Goal: Information Seeking & Learning: Learn about a topic

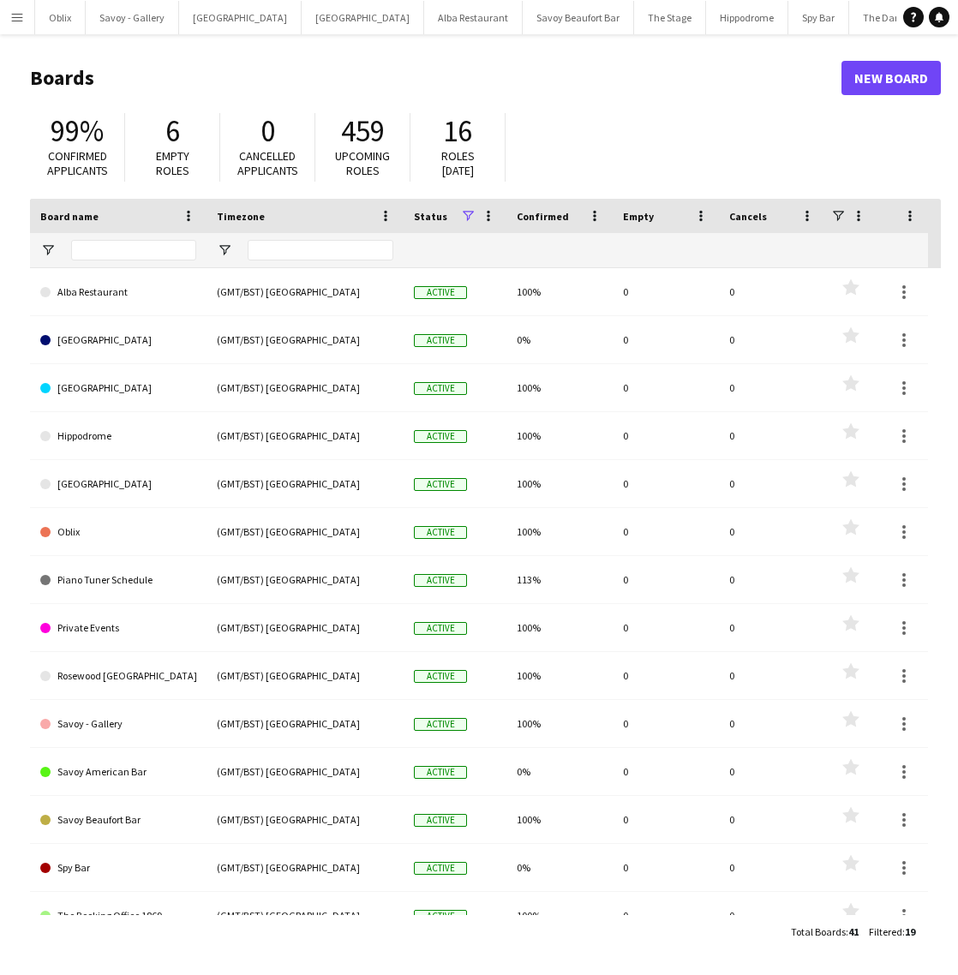
click at [31, 26] on button "Menu" at bounding box center [17, 17] width 34 height 34
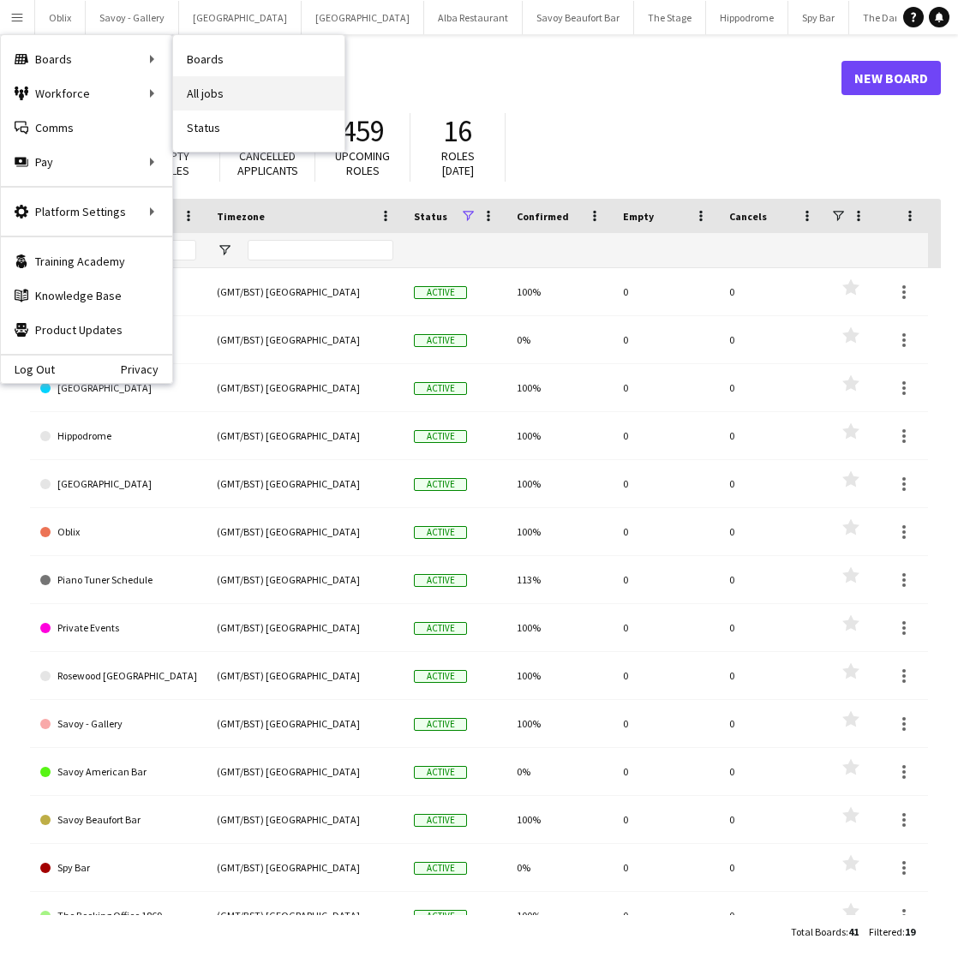
click at [259, 96] on link "All jobs" at bounding box center [258, 93] width 171 height 34
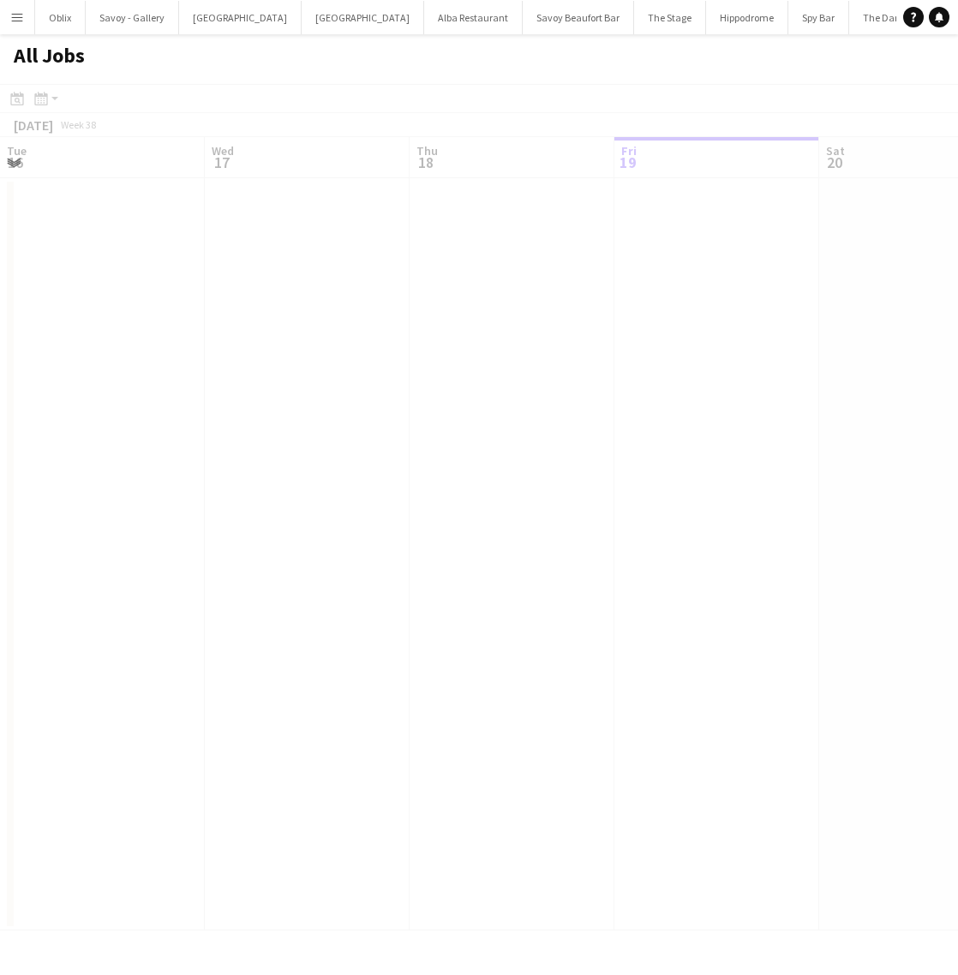
scroll to position [0, 410]
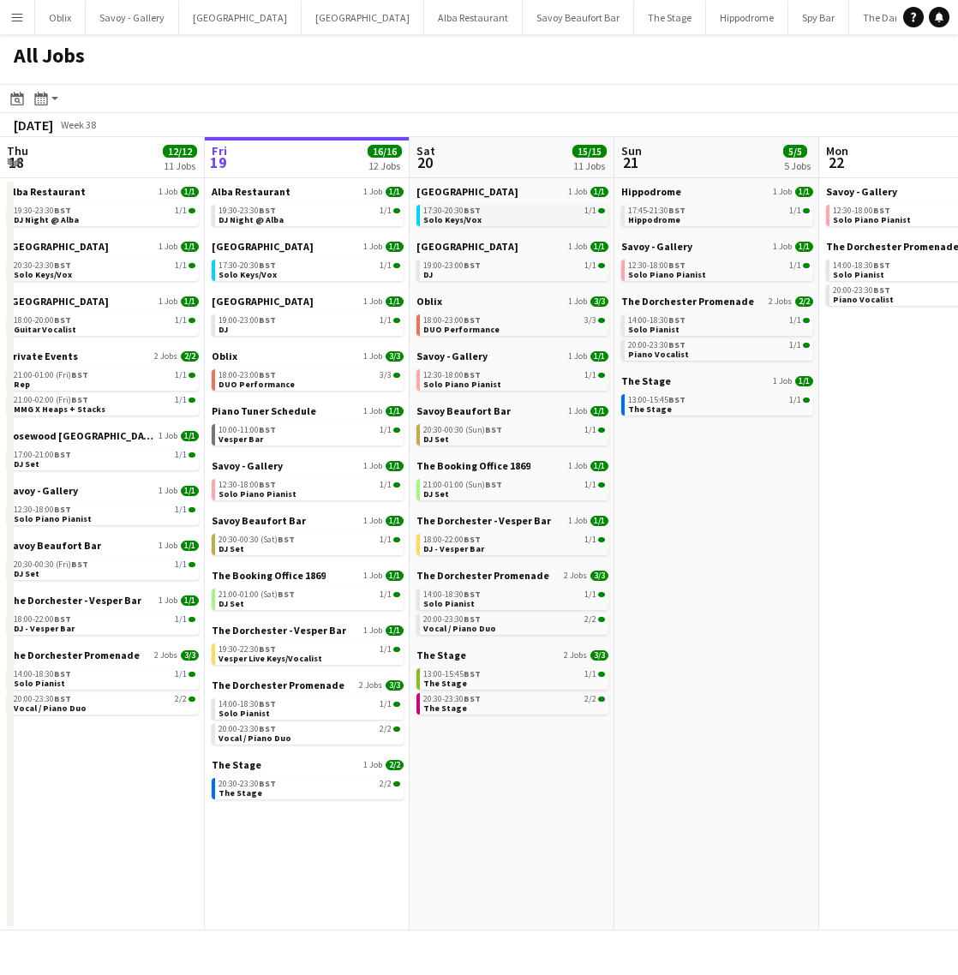
click at [489, 220] on link "17:30-20:30 BST 1/1 Solo Keys/Vox" at bounding box center [514, 215] width 182 height 20
click at [482, 631] on span "Vocal / Piano Duo" at bounding box center [459, 628] width 73 height 11
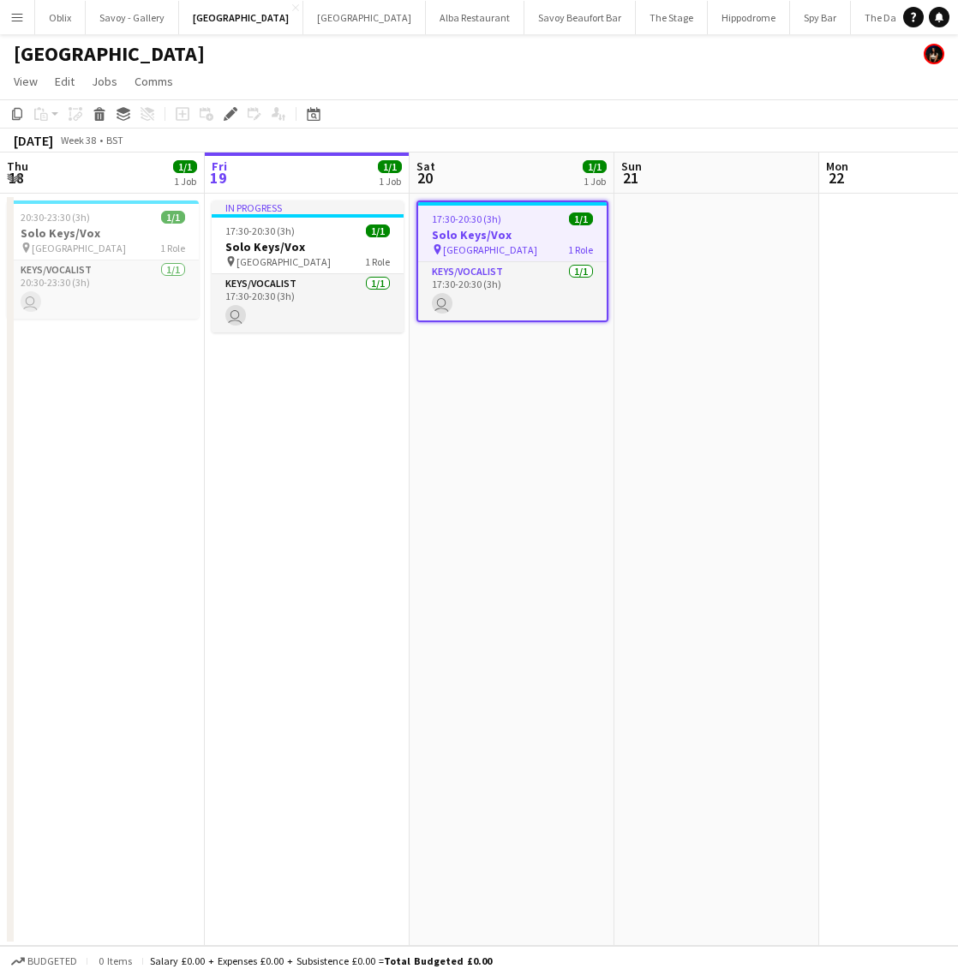
scroll to position [0, 590]
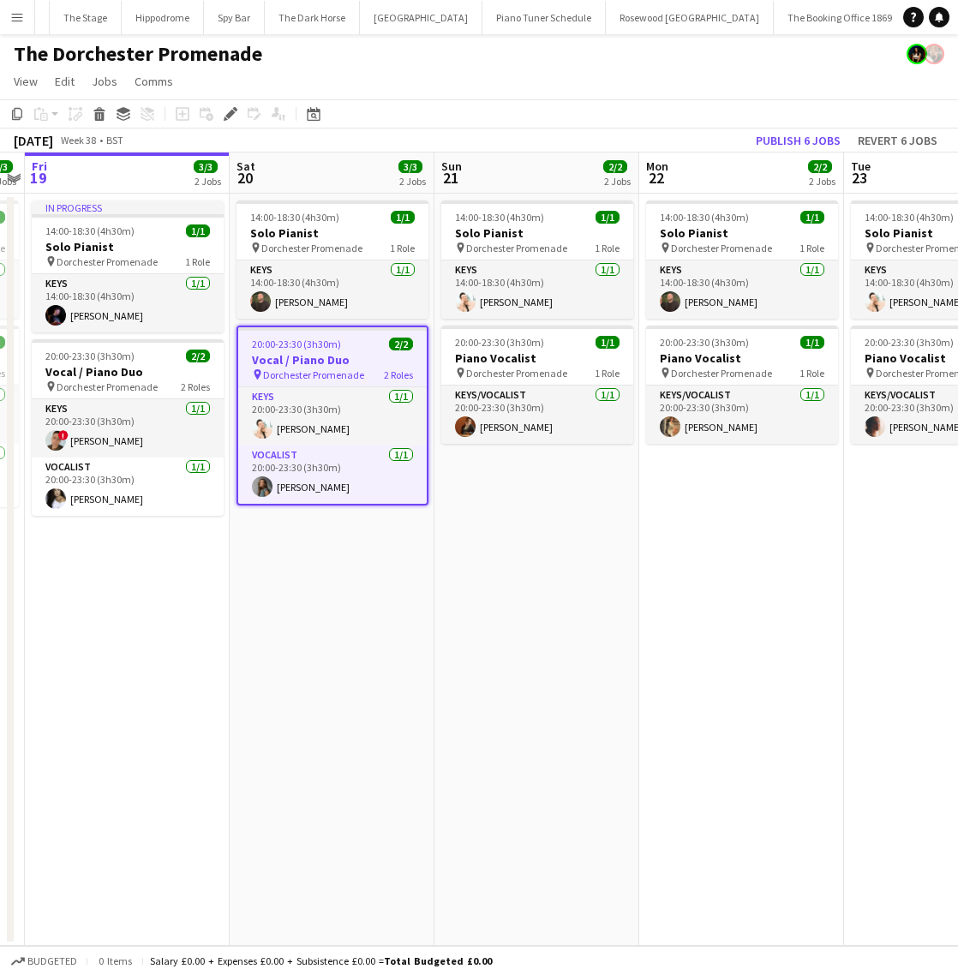
scroll to position [0, 587]
click at [368, 482] on app-card-role "Vocalist 1/1 20:00-23:30 (3h30m) Amber Prothero" at bounding box center [332, 475] width 189 height 58
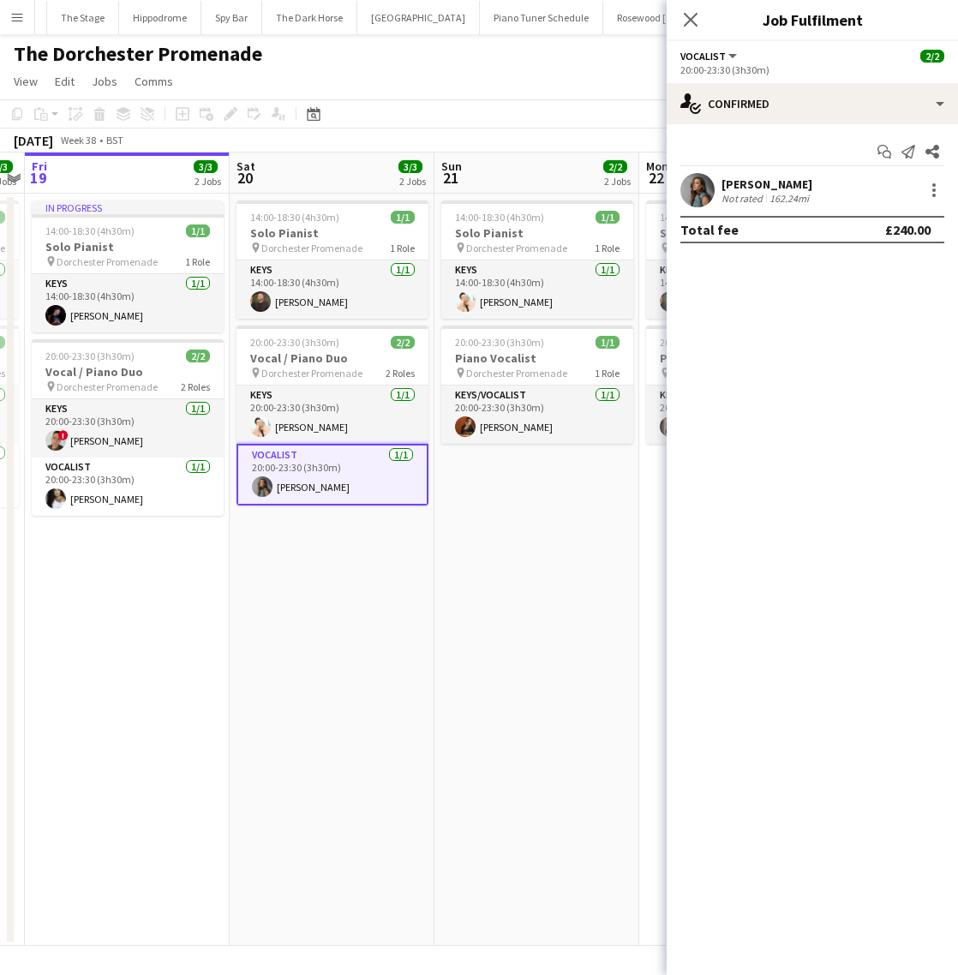
click at [693, 193] on app-user-avatar at bounding box center [698, 190] width 34 height 34
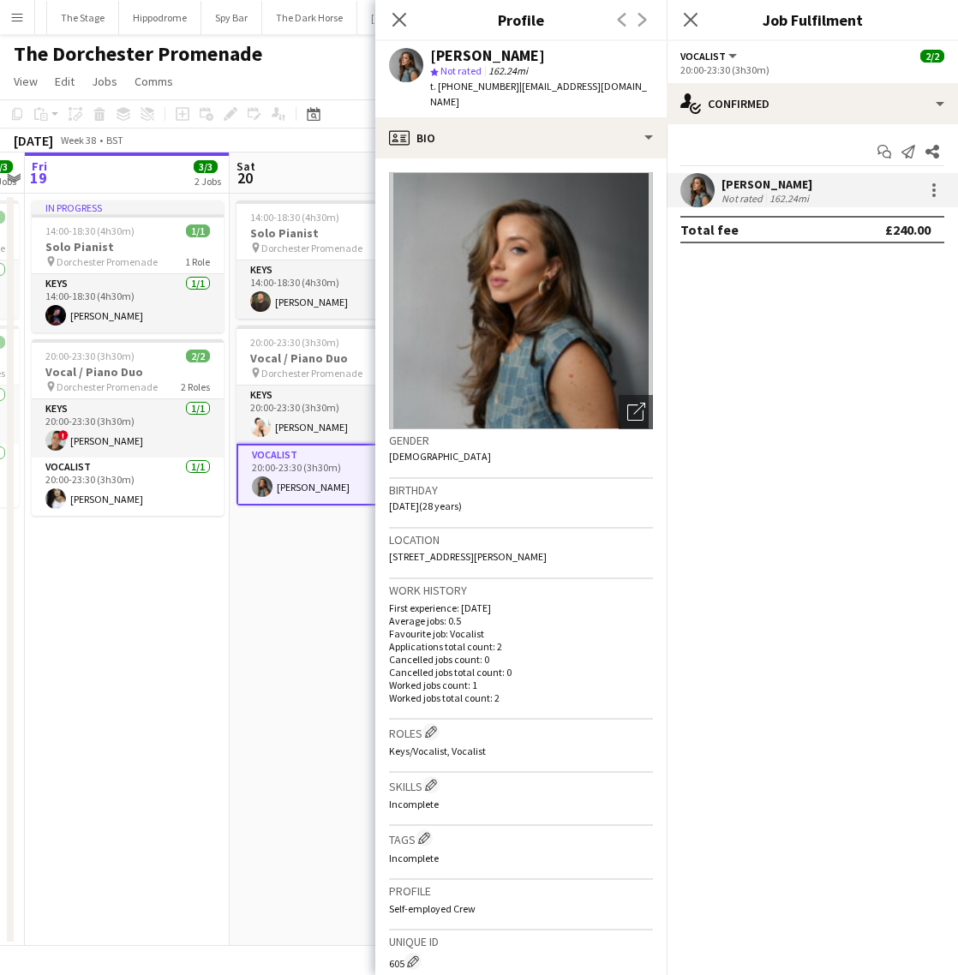
scroll to position [313, 0]
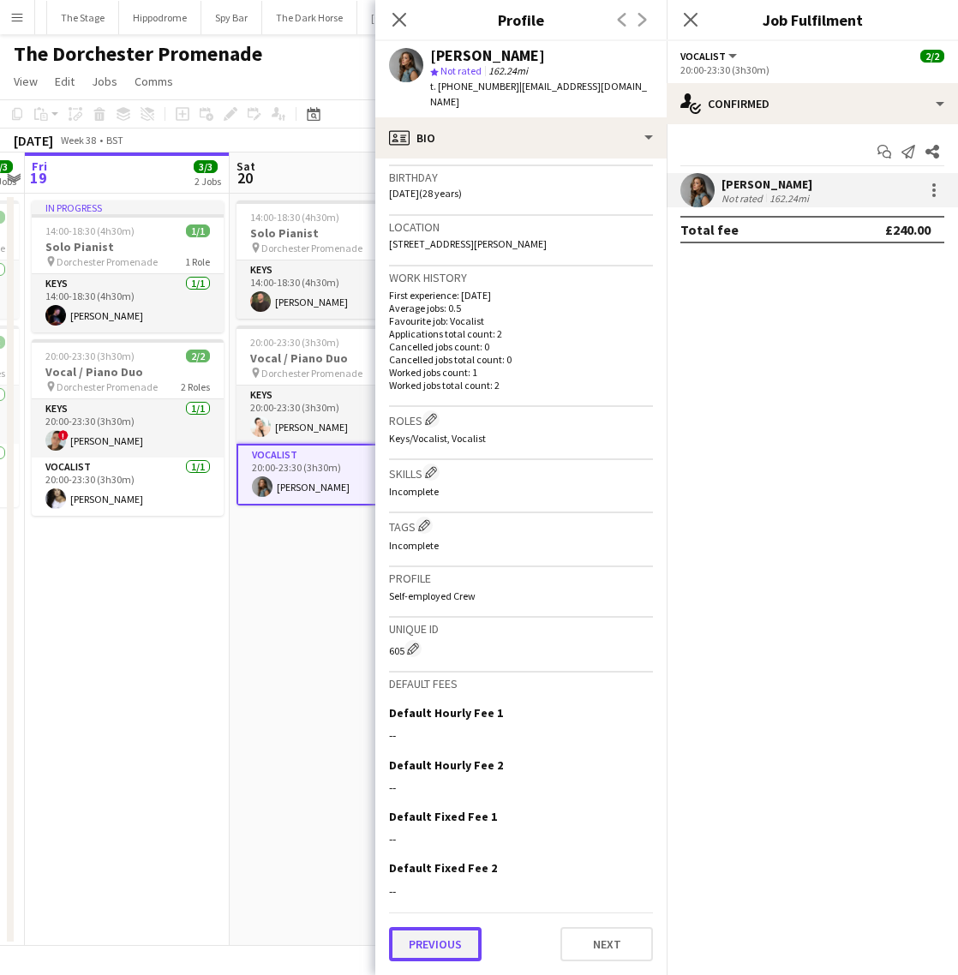
click at [447, 944] on button "Previous" at bounding box center [435, 944] width 93 height 34
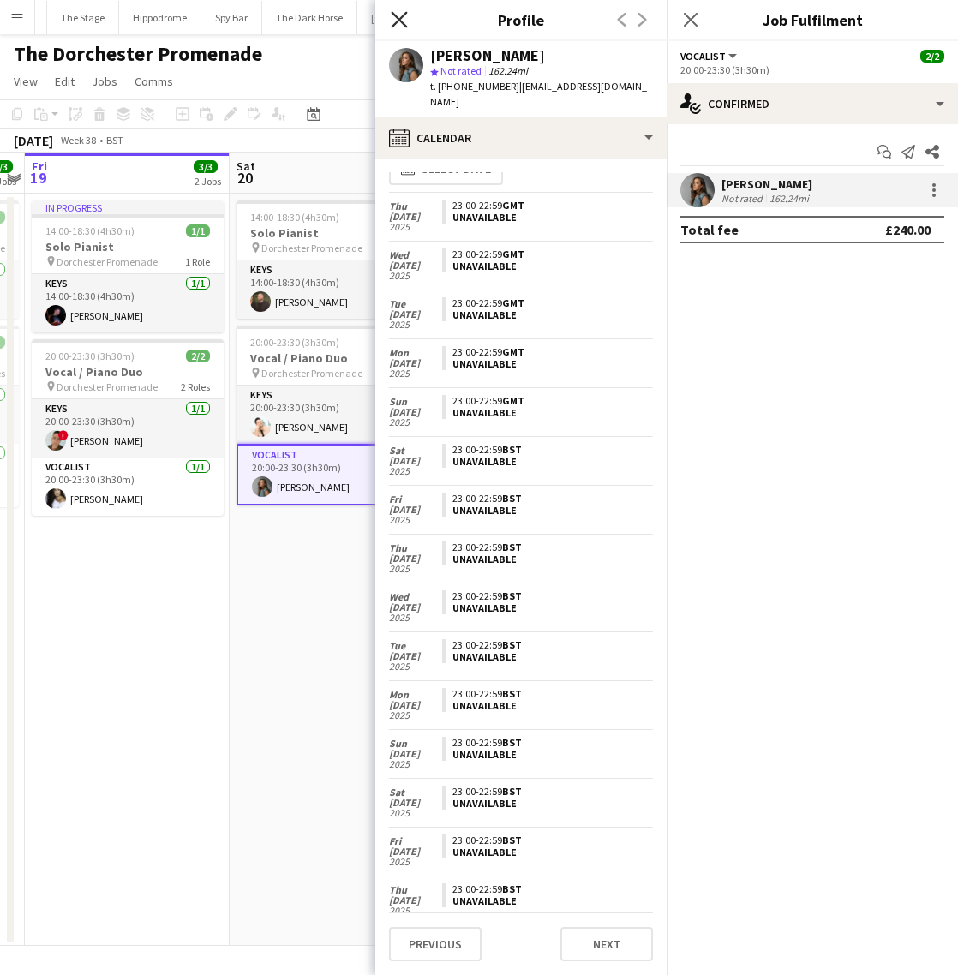
scroll to position [9, 0]
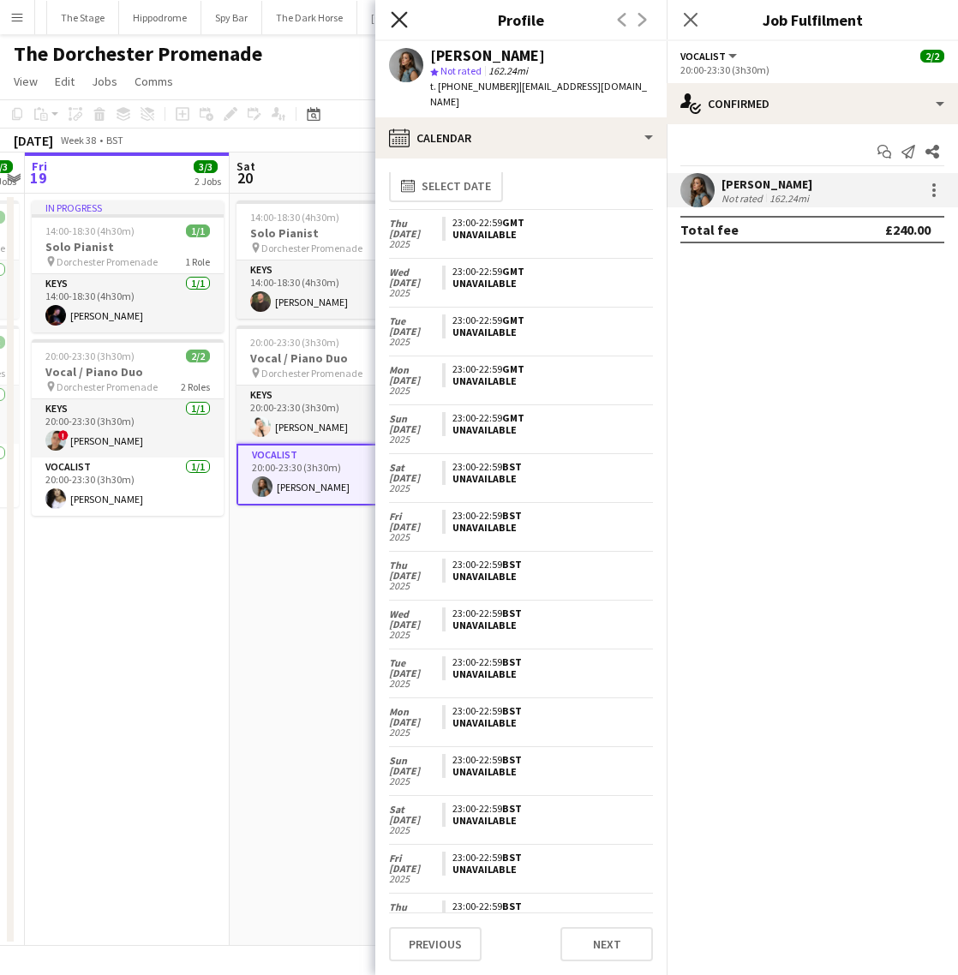
click at [401, 18] on icon at bounding box center [399, 19] width 16 height 16
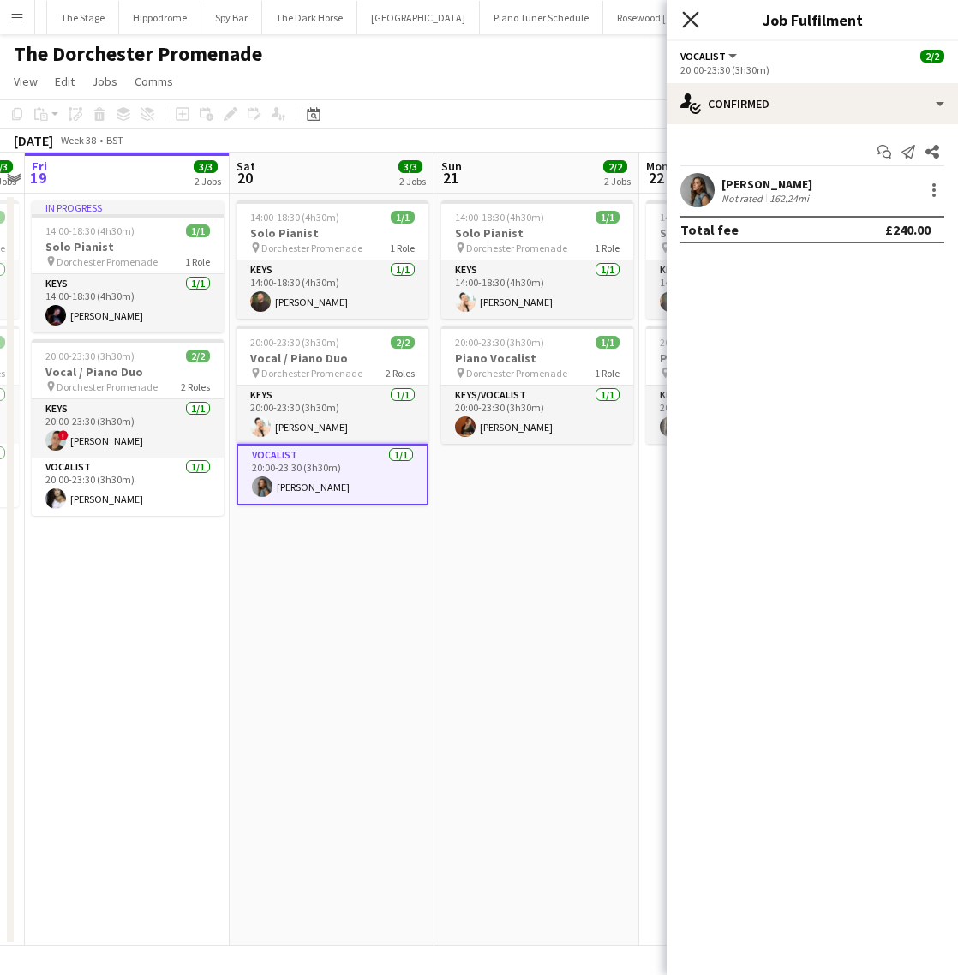
click at [693, 21] on icon at bounding box center [690, 19] width 16 height 16
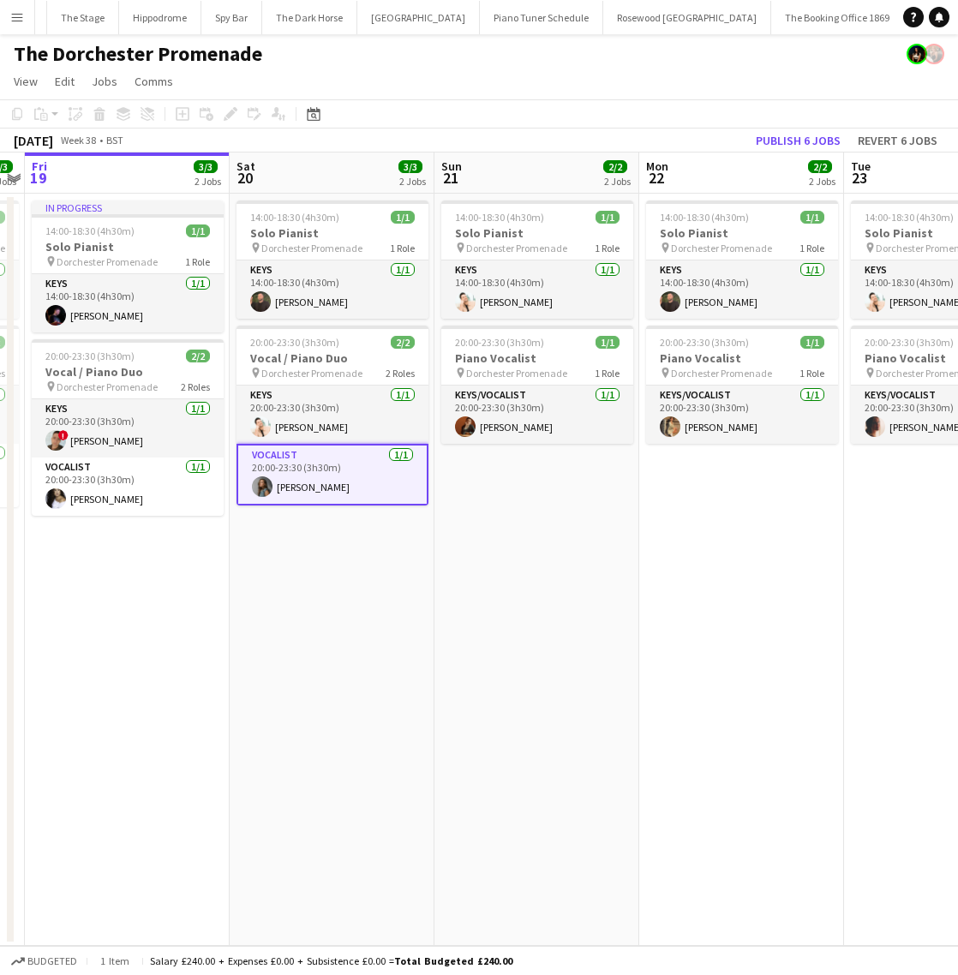
click at [21, 9] on button "Menu" at bounding box center [17, 17] width 34 height 34
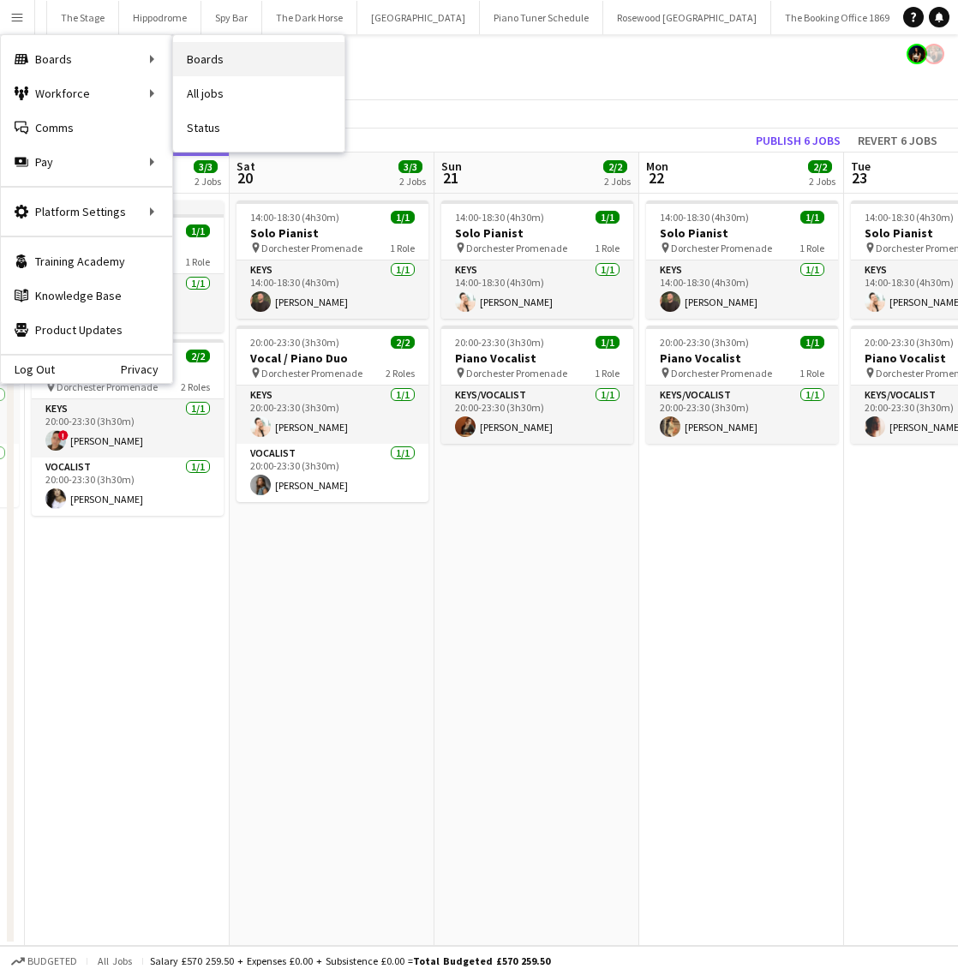
click at [190, 56] on link "Boards" at bounding box center [258, 59] width 171 height 34
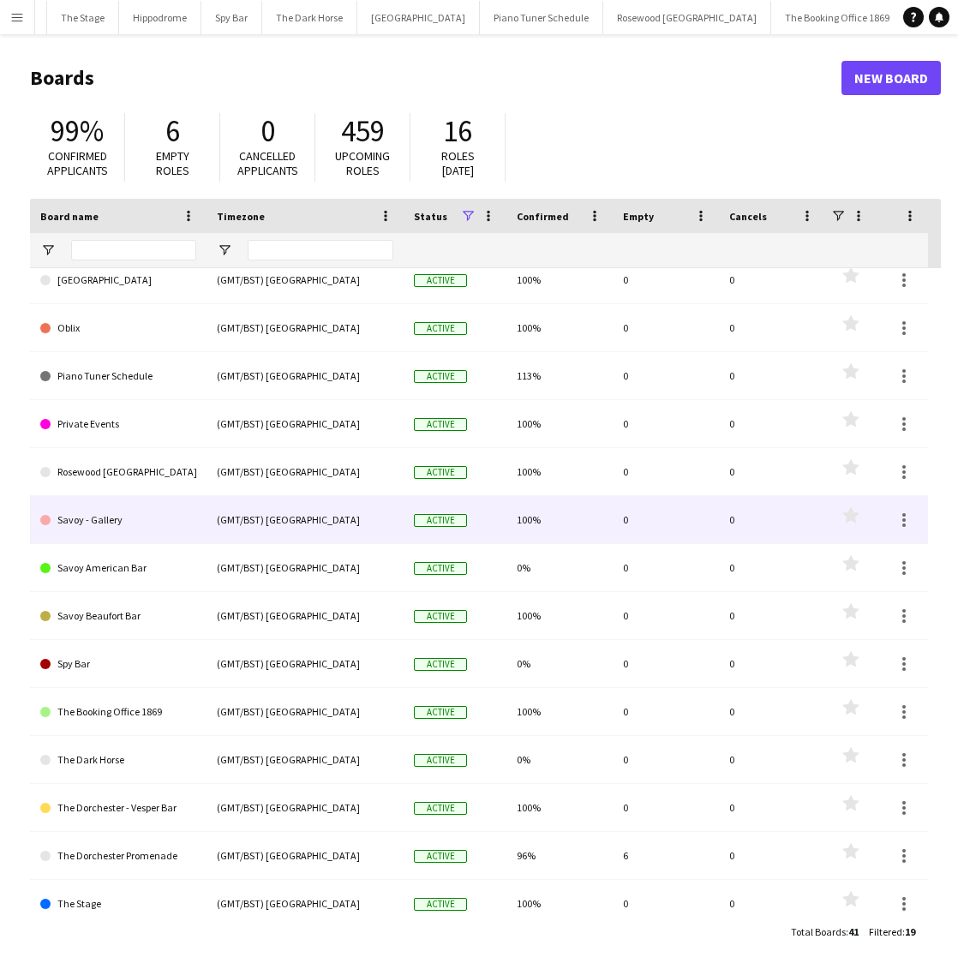
scroll to position [265, 0]
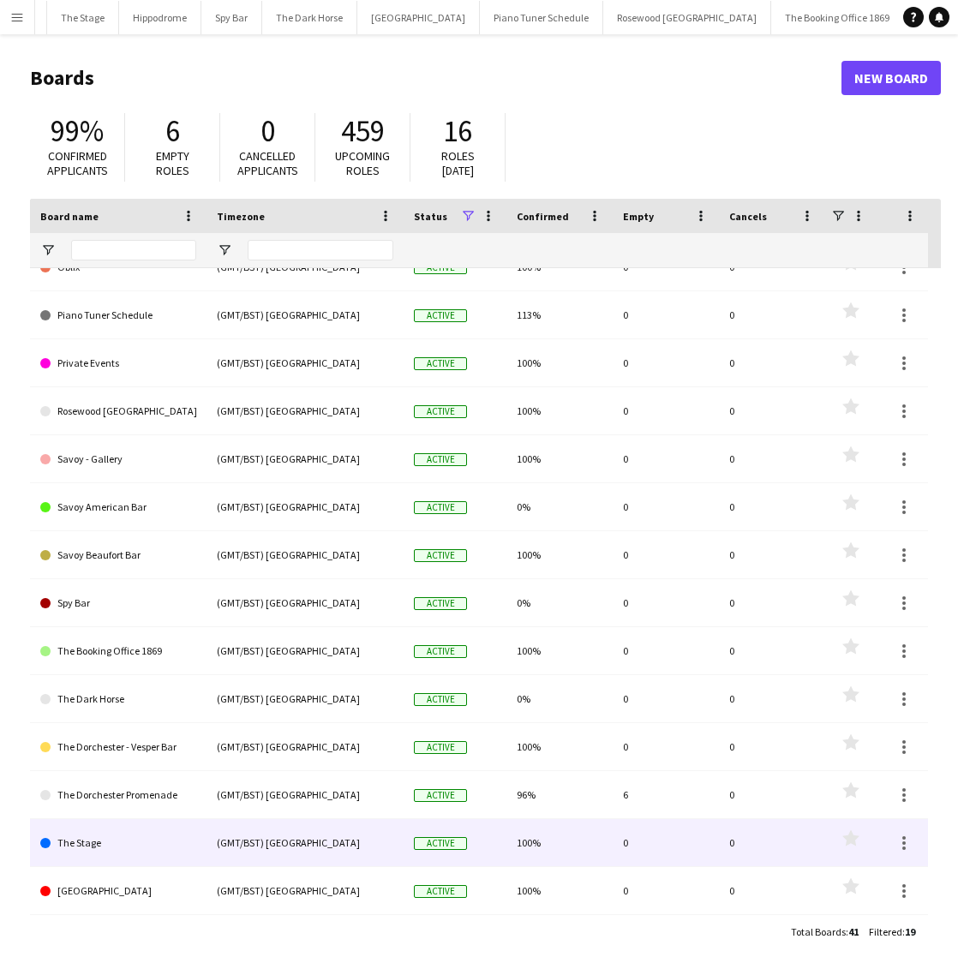
click at [124, 861] on link "The Stage" at bounding box center [118, 843] width 156 height 48
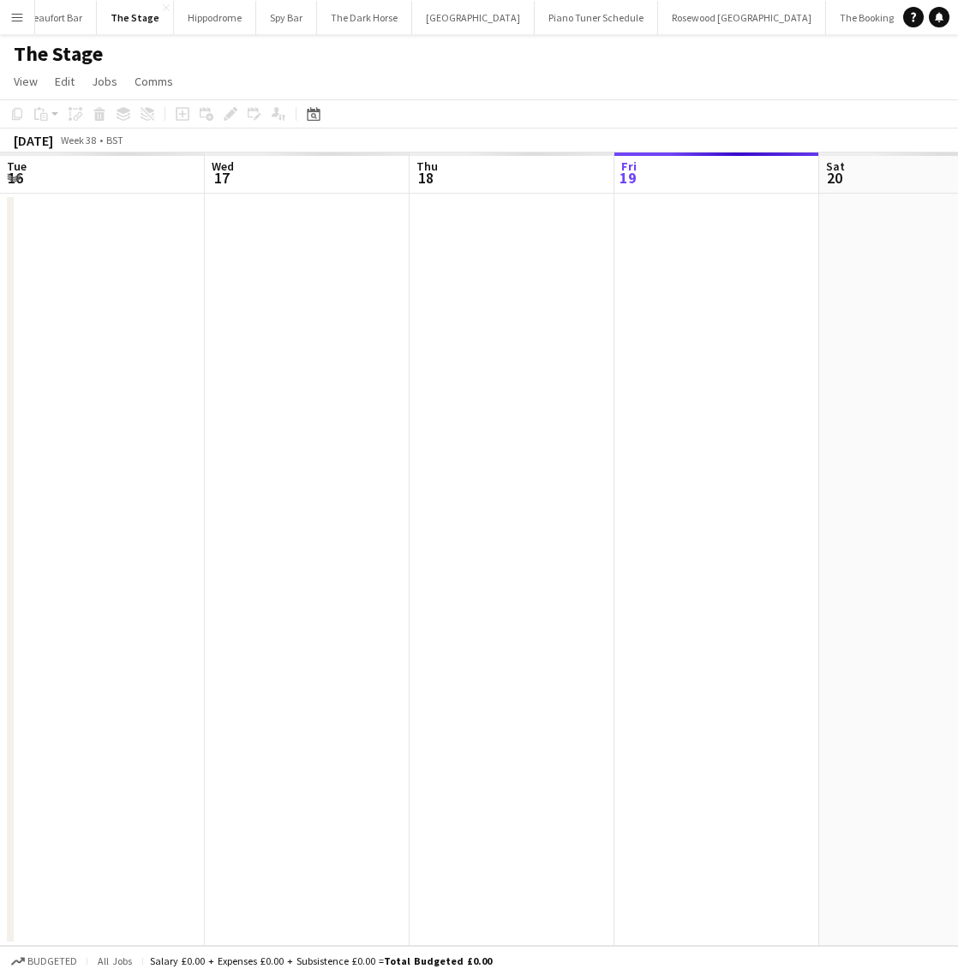
scroll to position [0, 410]
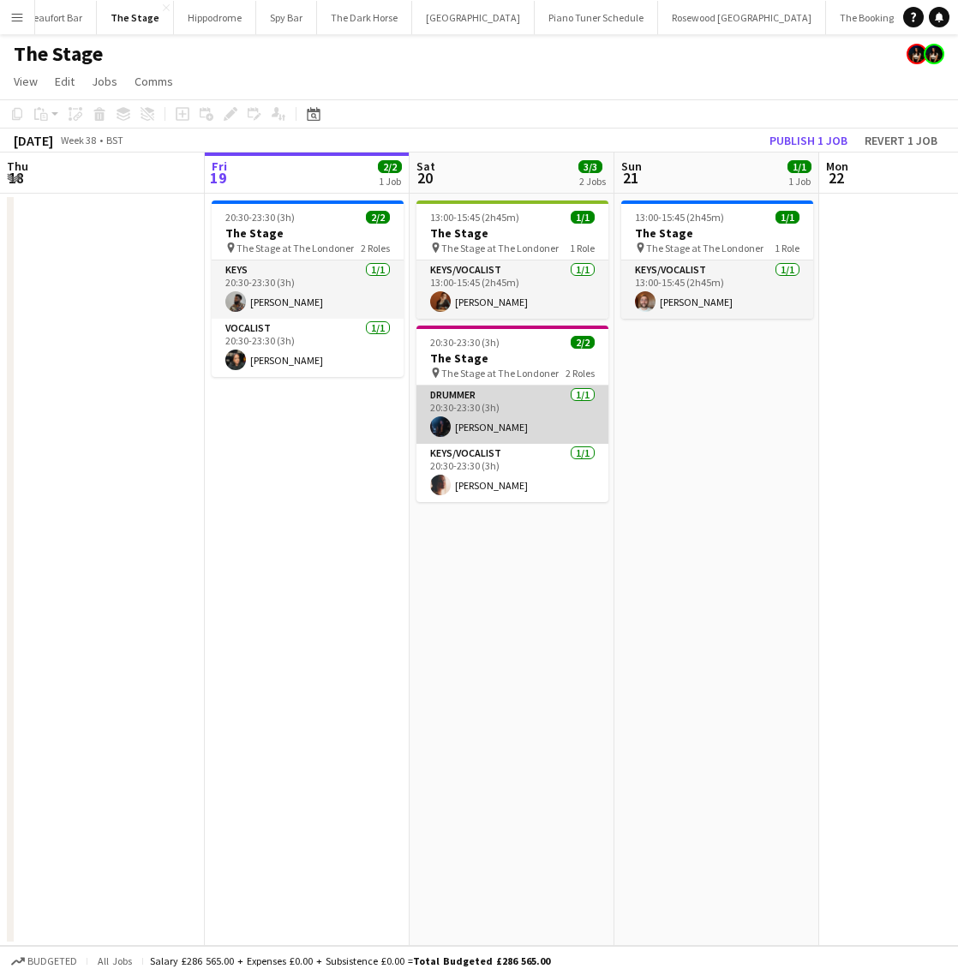
click at [538, 420] on app-card-role "Drummer 1/1 20:30-23:30 (3h) Tomos Wright" at bounding box center [513, 415] width 192 height 58
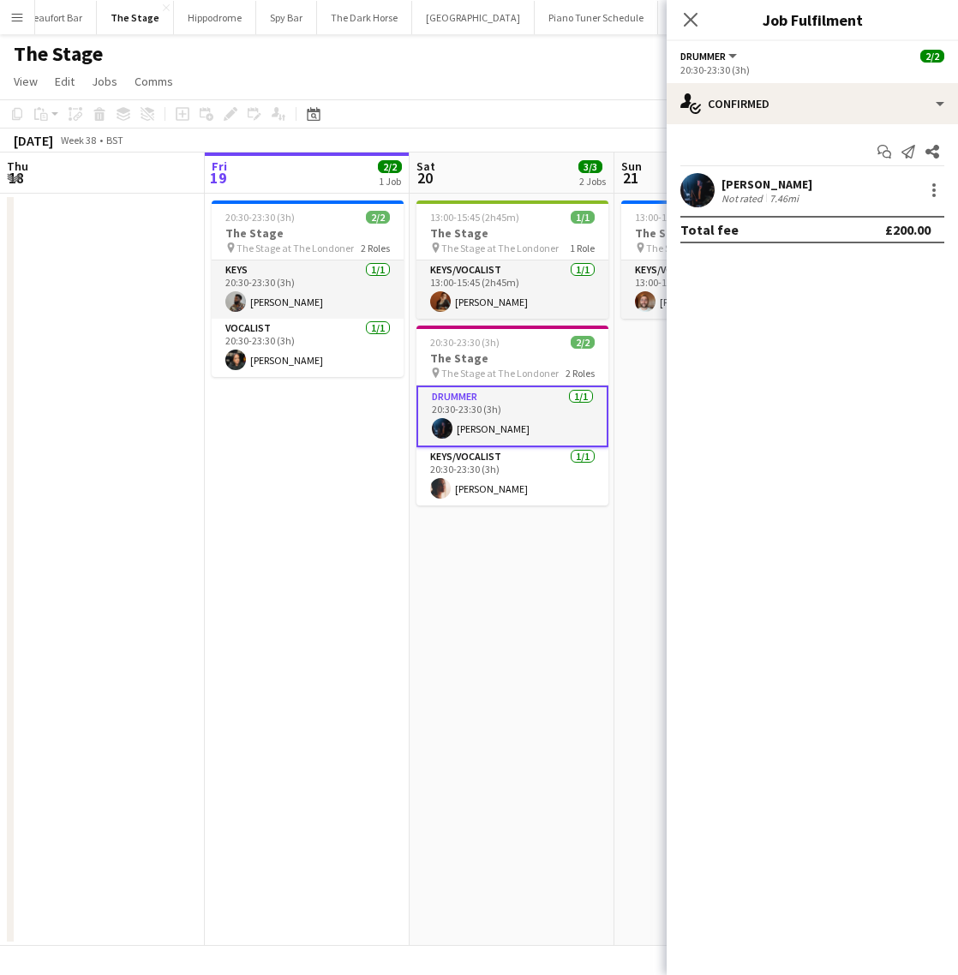
click at [704, 185] on app-user-avatar at bounding box center [698, 190] width 34 height 34
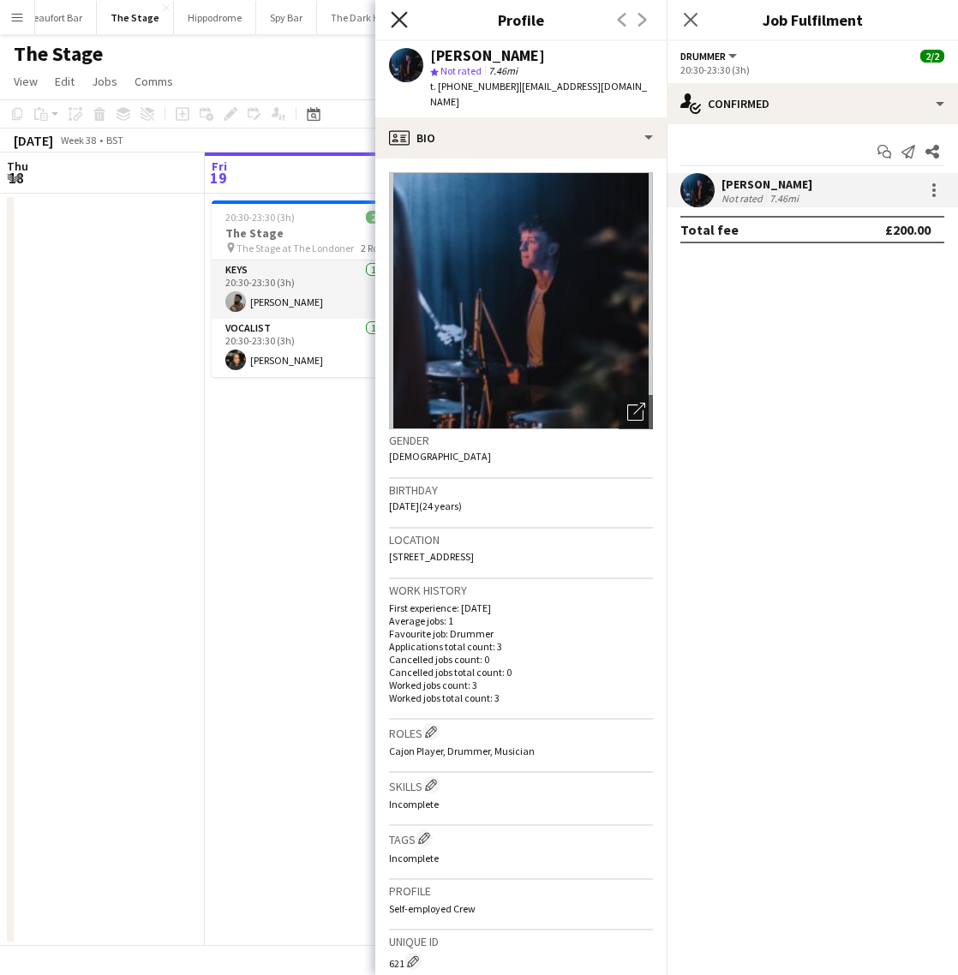
click at [404, 19] on icon "Close pop-in" at bounding box center [399, 19] width 16 height 16
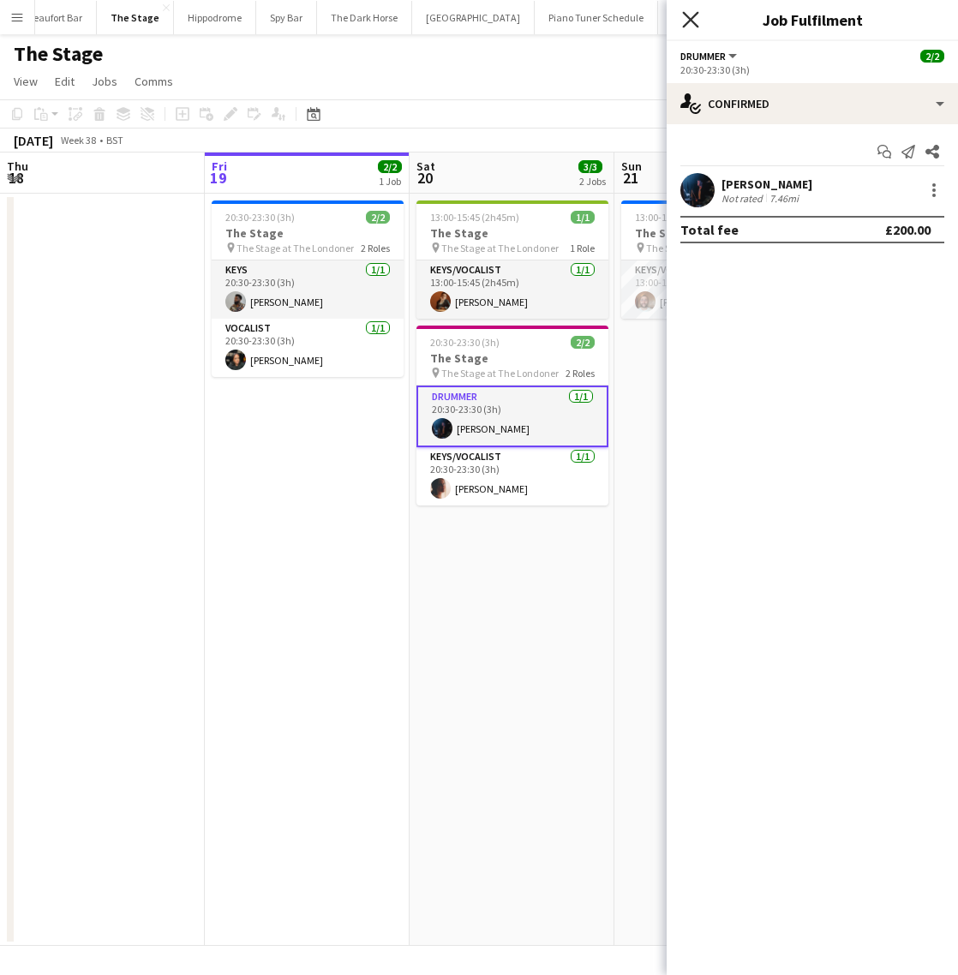
click at [685, 18] on icon "Close pop-in" at bounding box center [690, 19] width 16 height 16
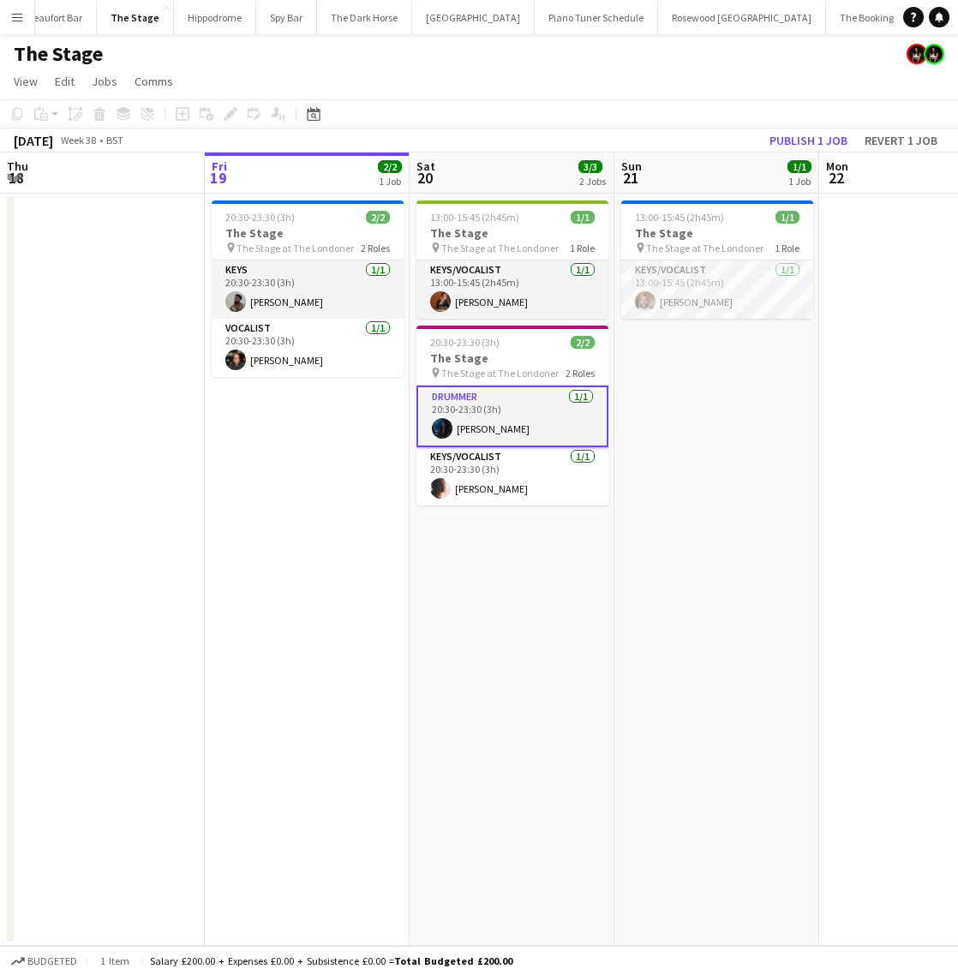
click at [661, 567] on app-date-cell "13:00-15:45 (2h45m) 1/1 The Stage pin The Stage at The Londoner 1 Role Keys/Voc…" at bounding box center [717, 570] width 205 height 753
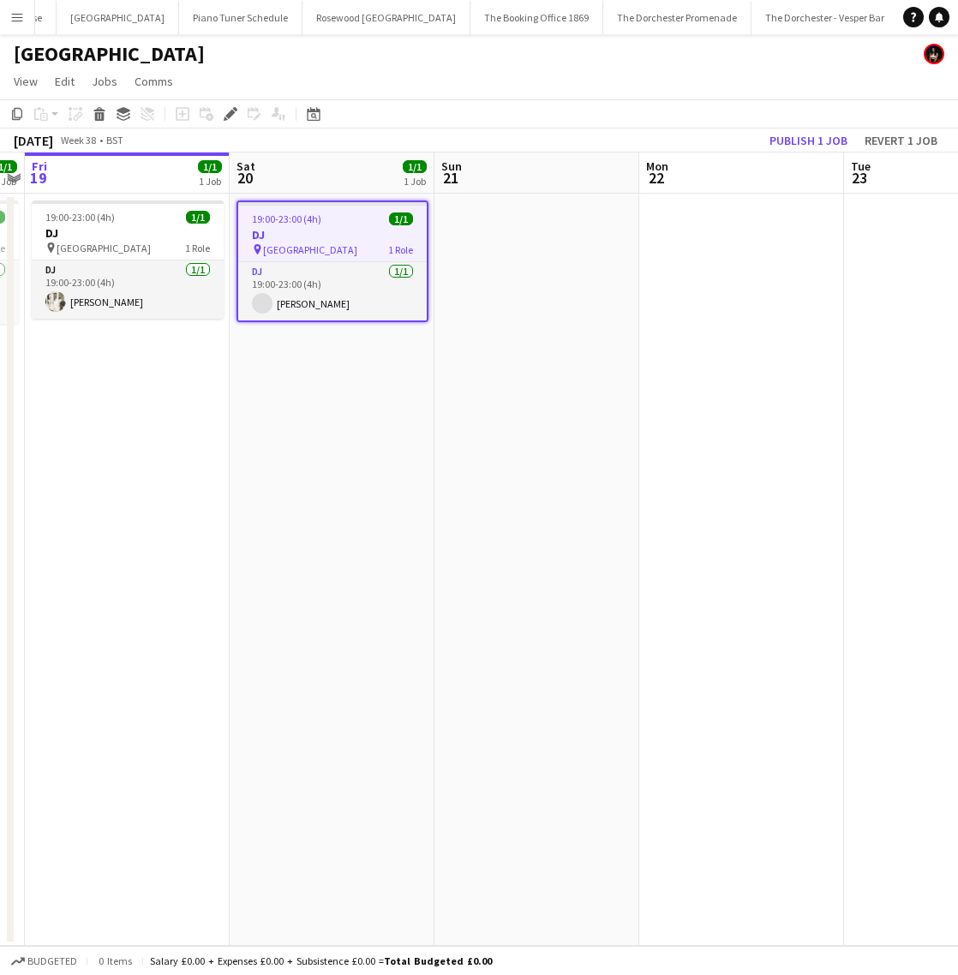
scroll to position [0, 891]
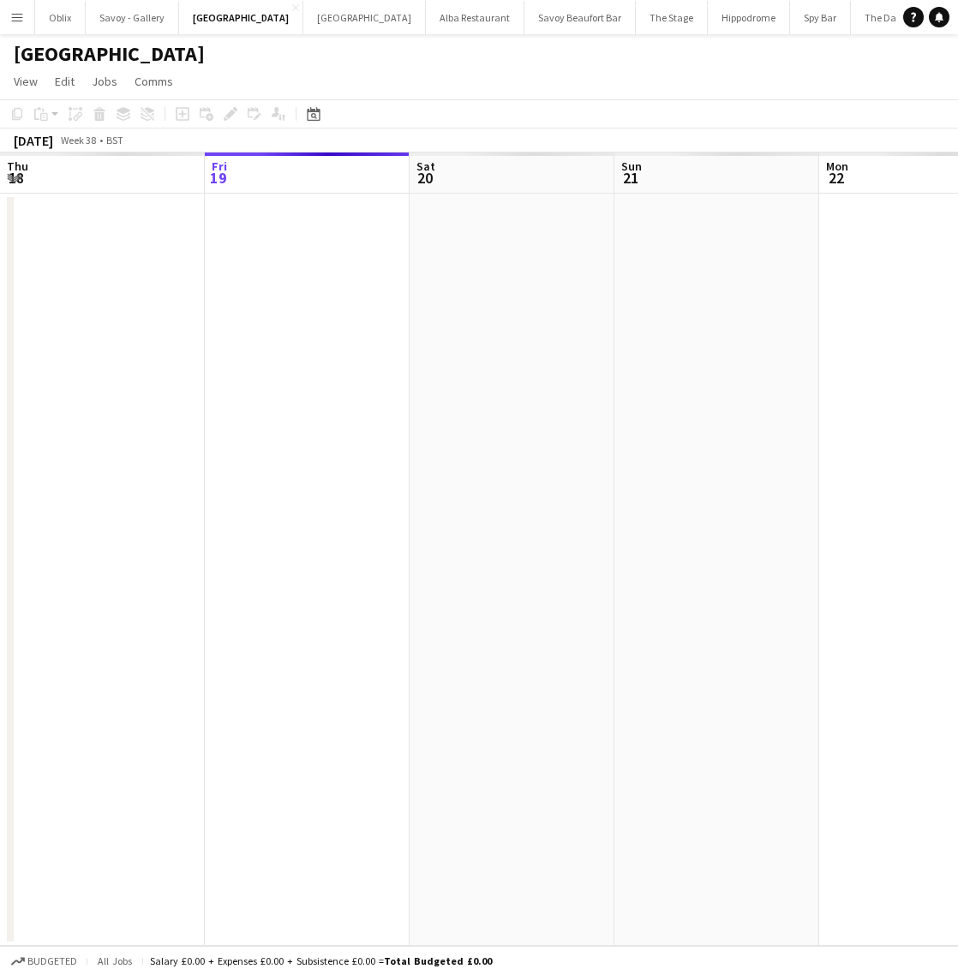
scroll to position [0, 590]
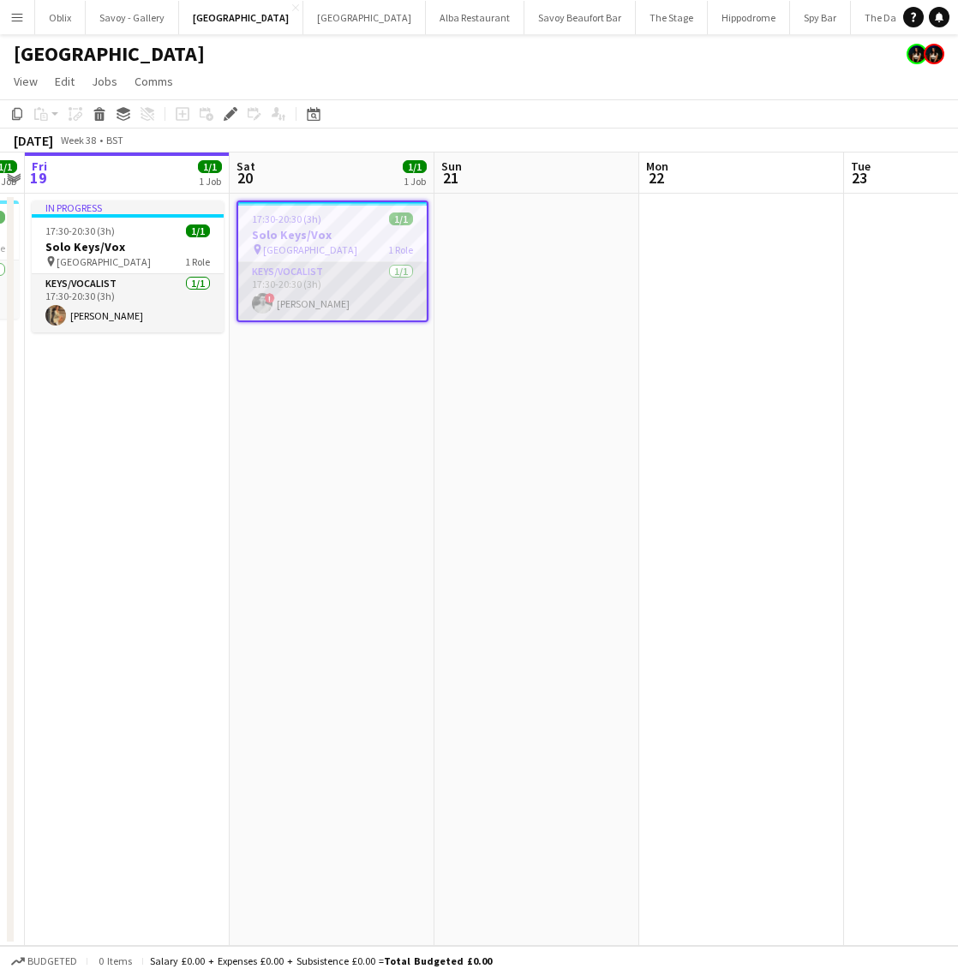
click at [321, 291] on app-card-role "Keys/Vocalist [DATE] 17:30-20:30 (3h) ! Harrison Smart" at bounding box center [332, 291] width 189 height 58
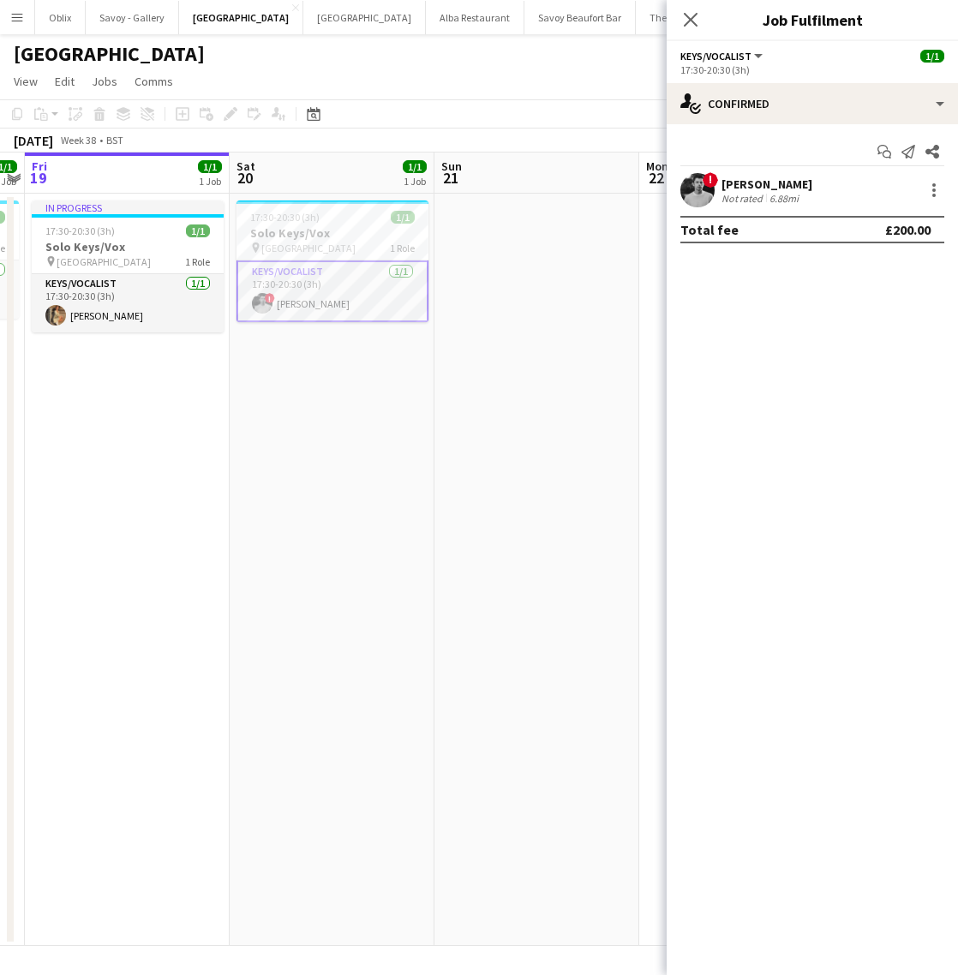
click at [708, 192] on app-user-avatar at bounding box center [698, 190] width 34 height 34
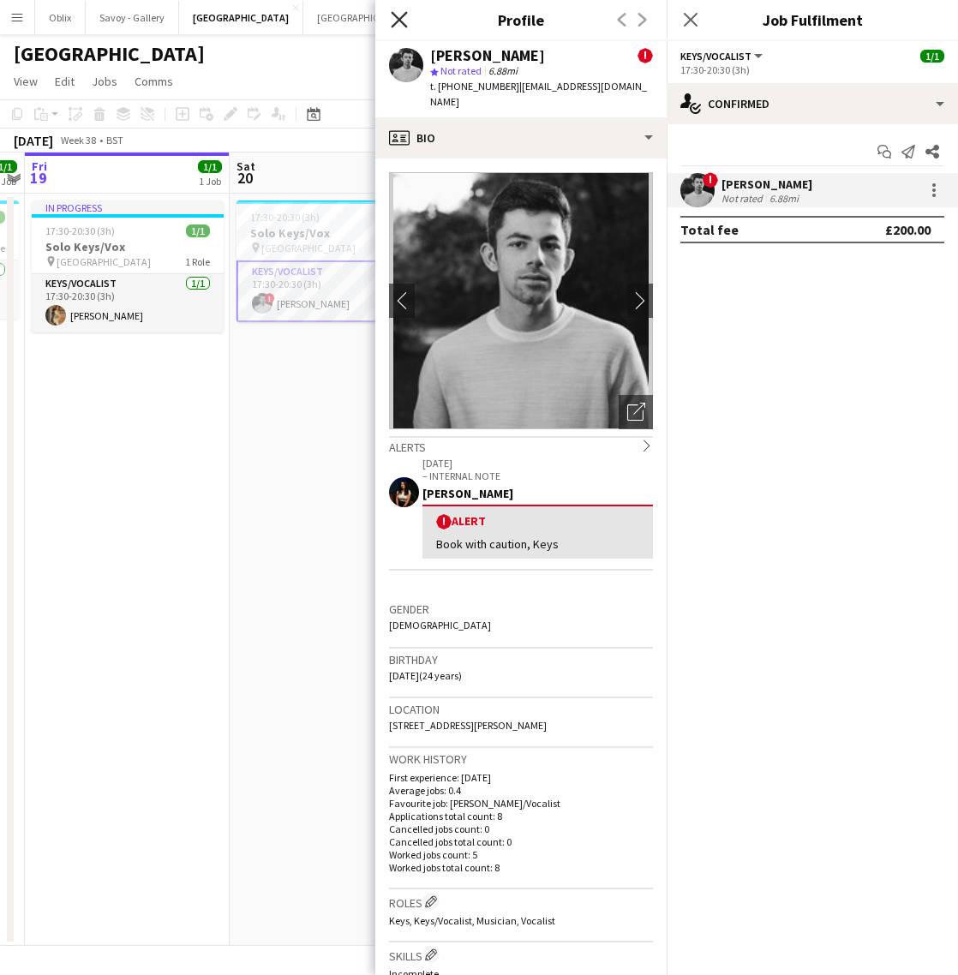
click at [395, 14] on icon "Close pop-in" at bounding box center [399, 19] width 16 height 16
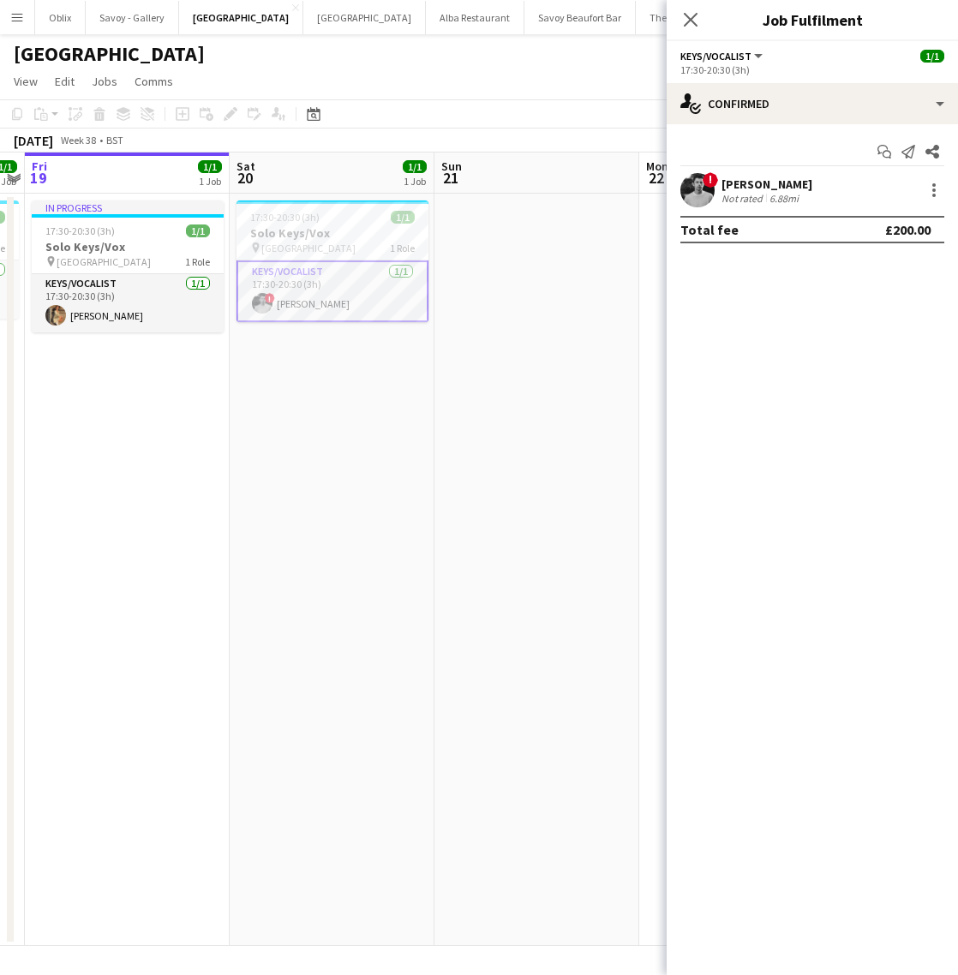
click at [695, 183] on app-user-avatar at bounding box center [698, 190] width 34 height 34
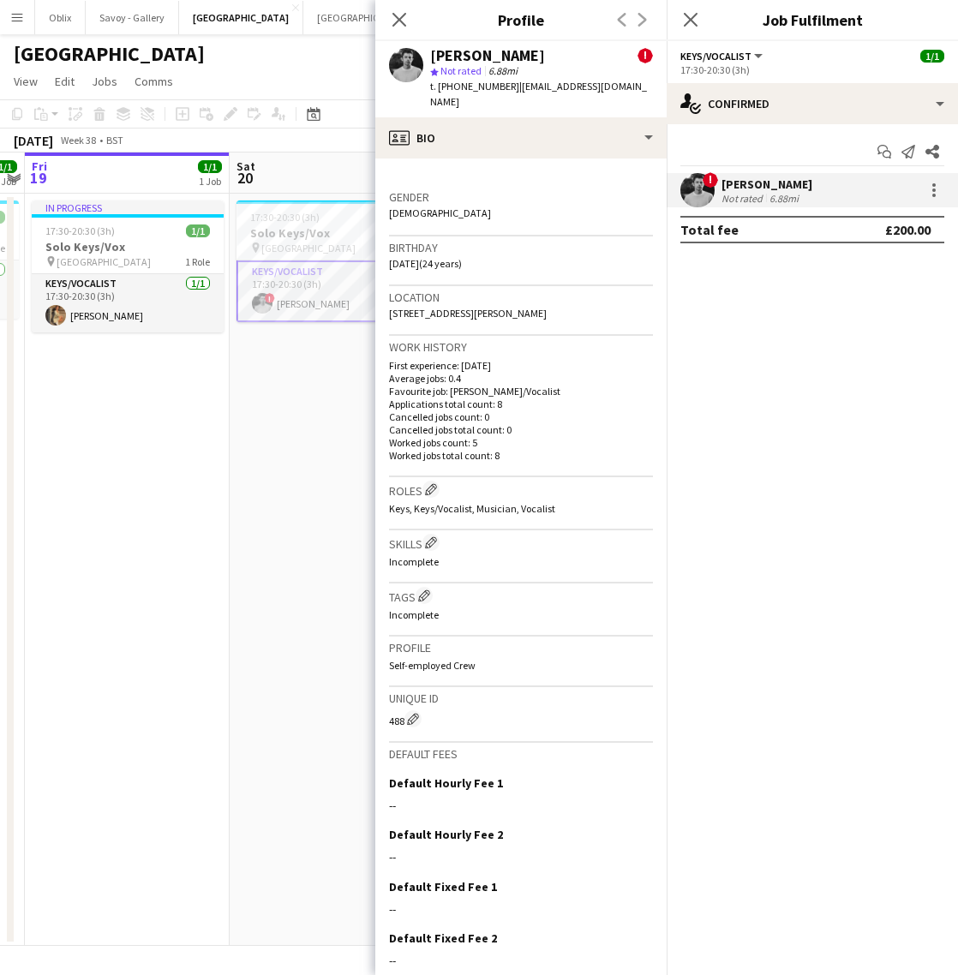
scroll to position [466, 0]
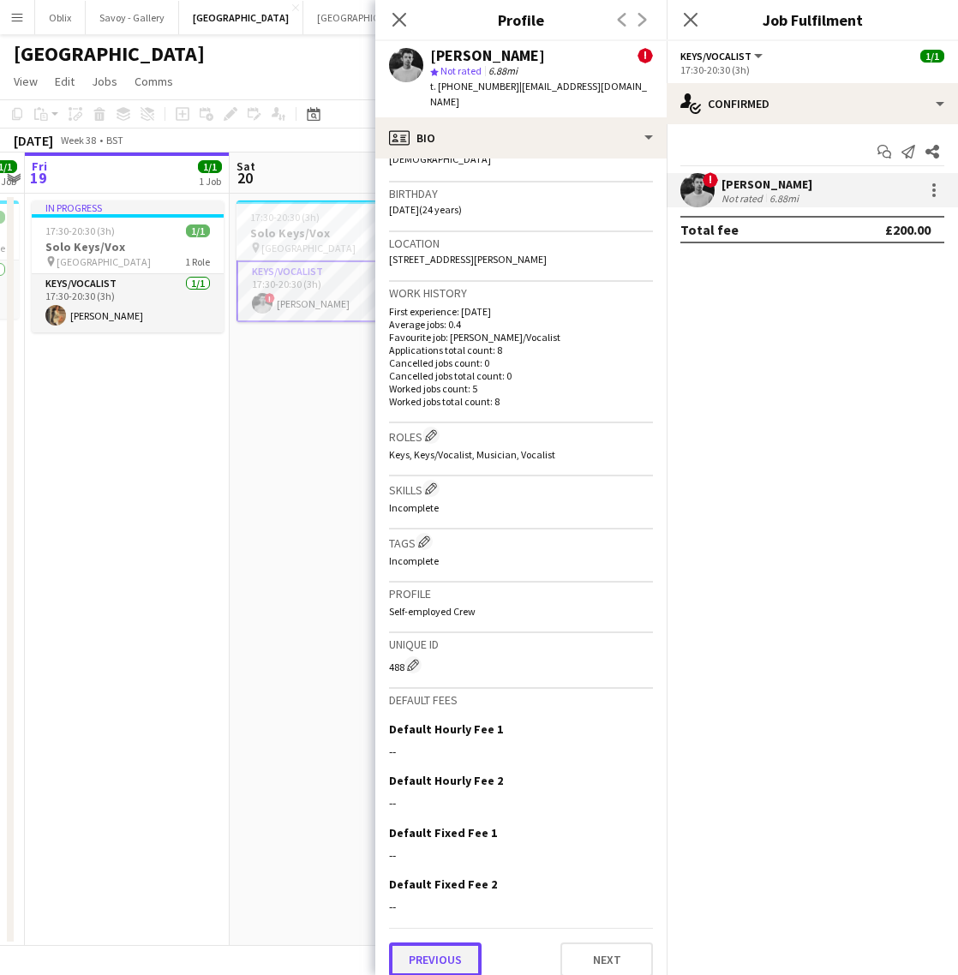
click at [410, 946] on button "Previous" at bounding box center [435, 960] width 93 height 34
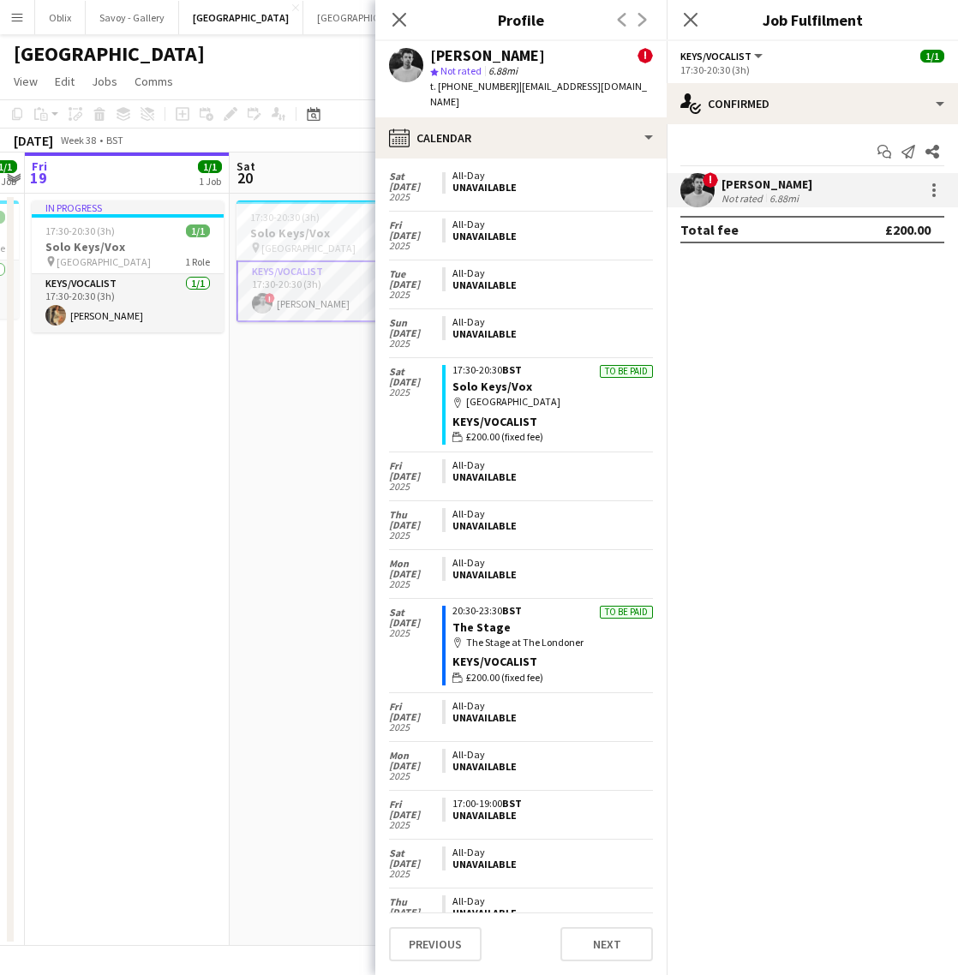
scroll to position [1613, 0]
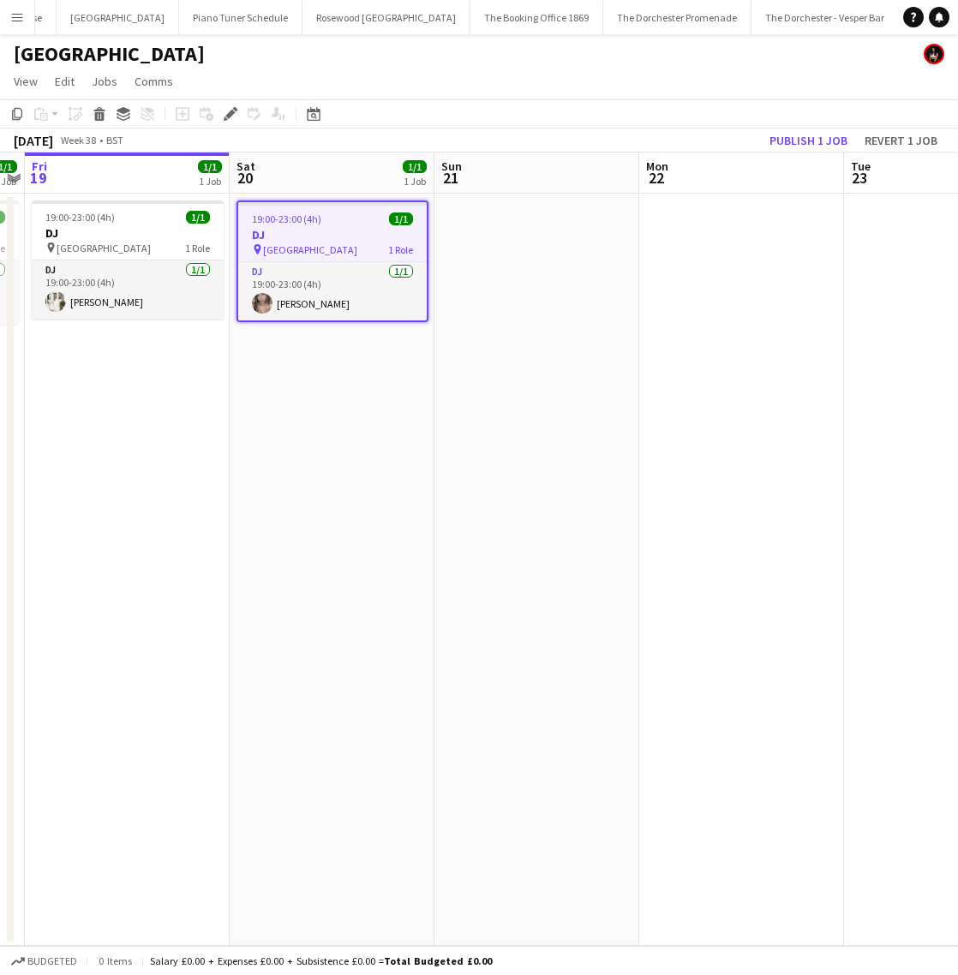
scroll to position [0, 891]
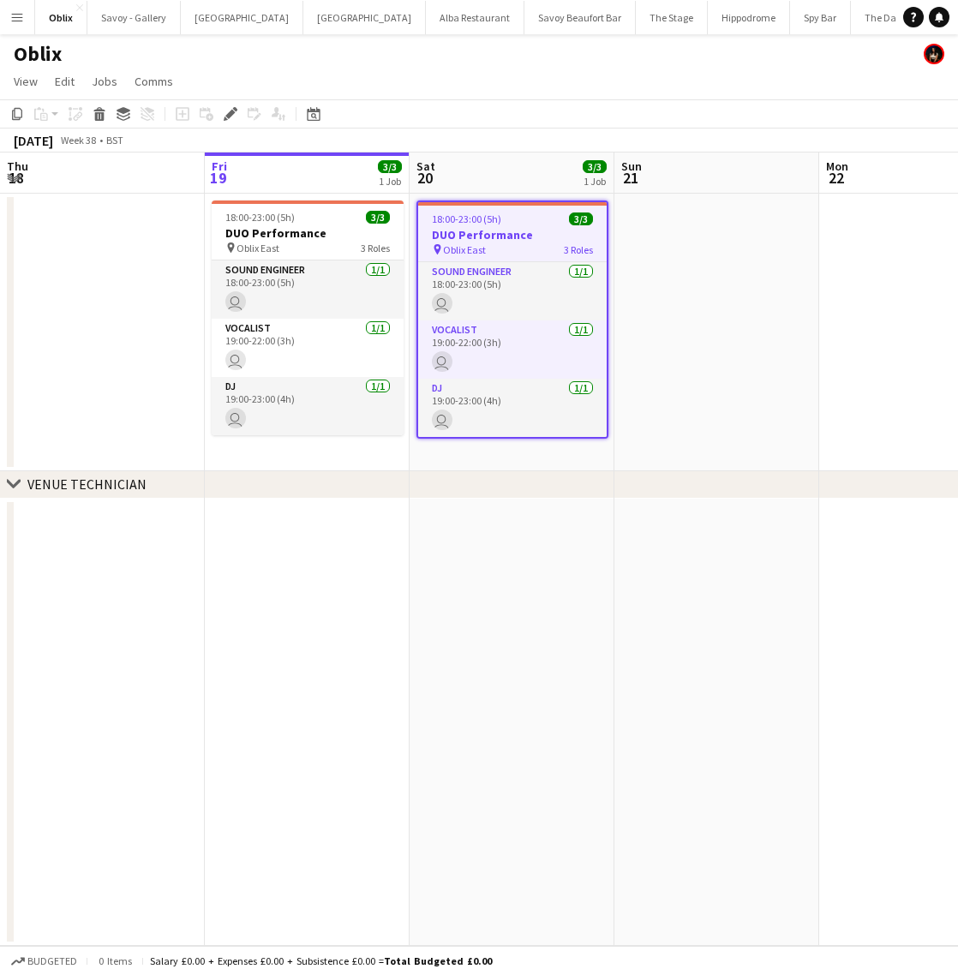
scroll to position [0, 590]
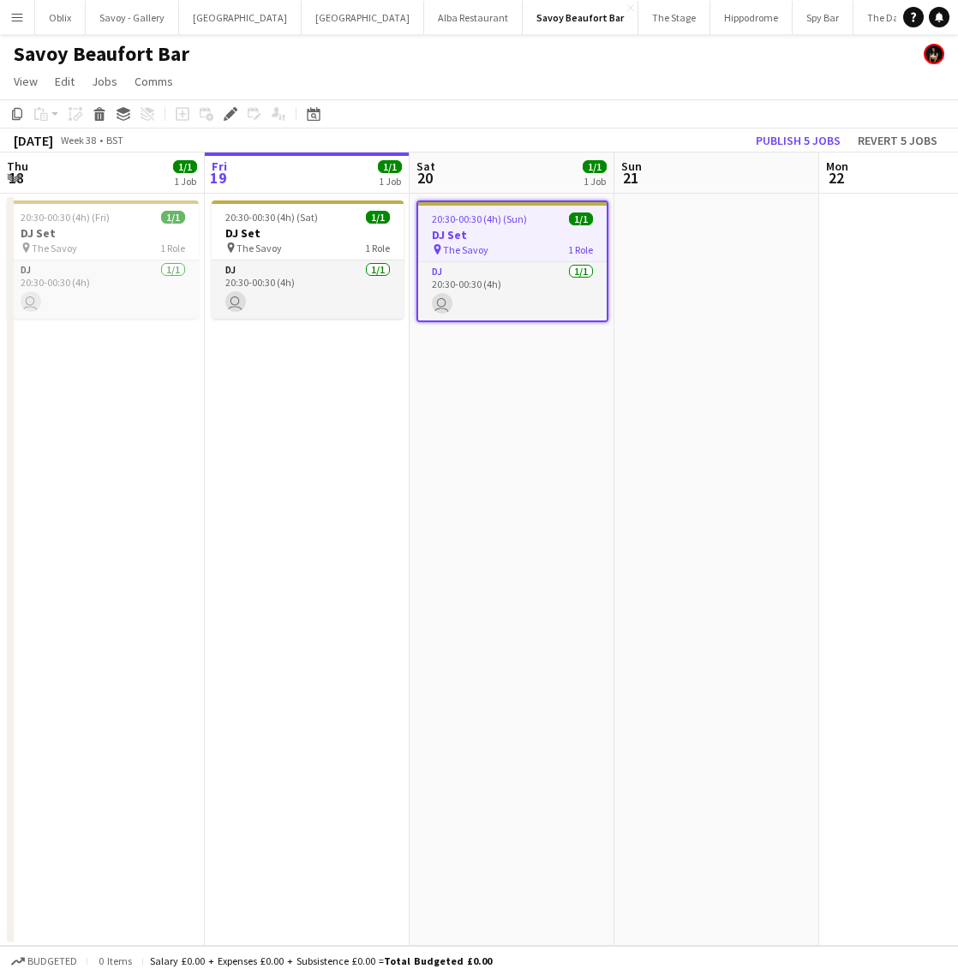
scroll to position [0, 590]
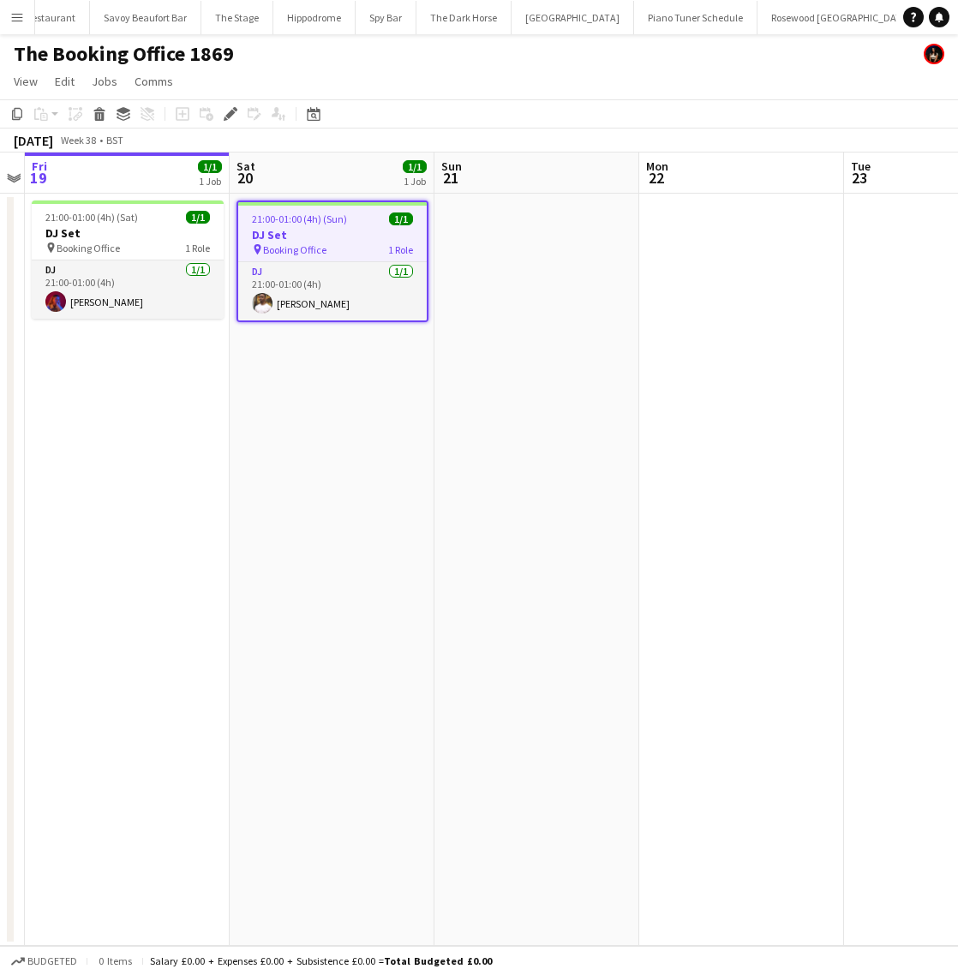
scroll to position [0, 441]
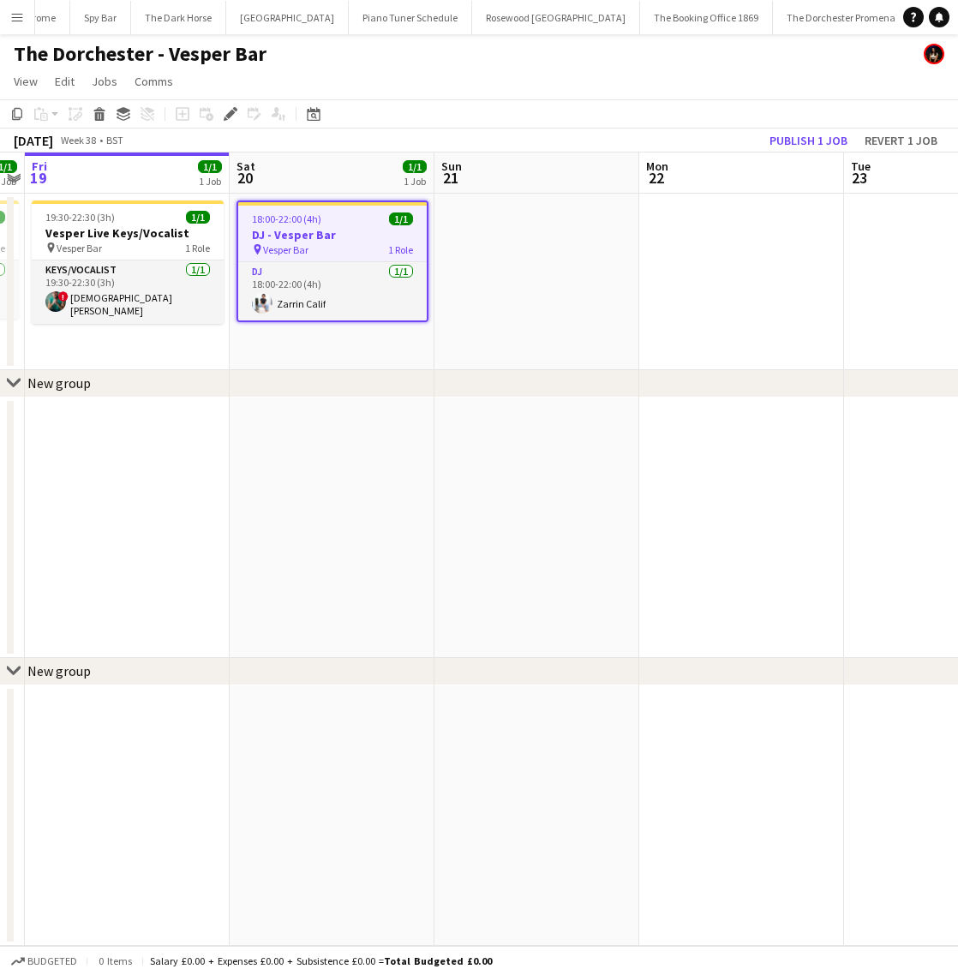
scroll to position [0, 734]
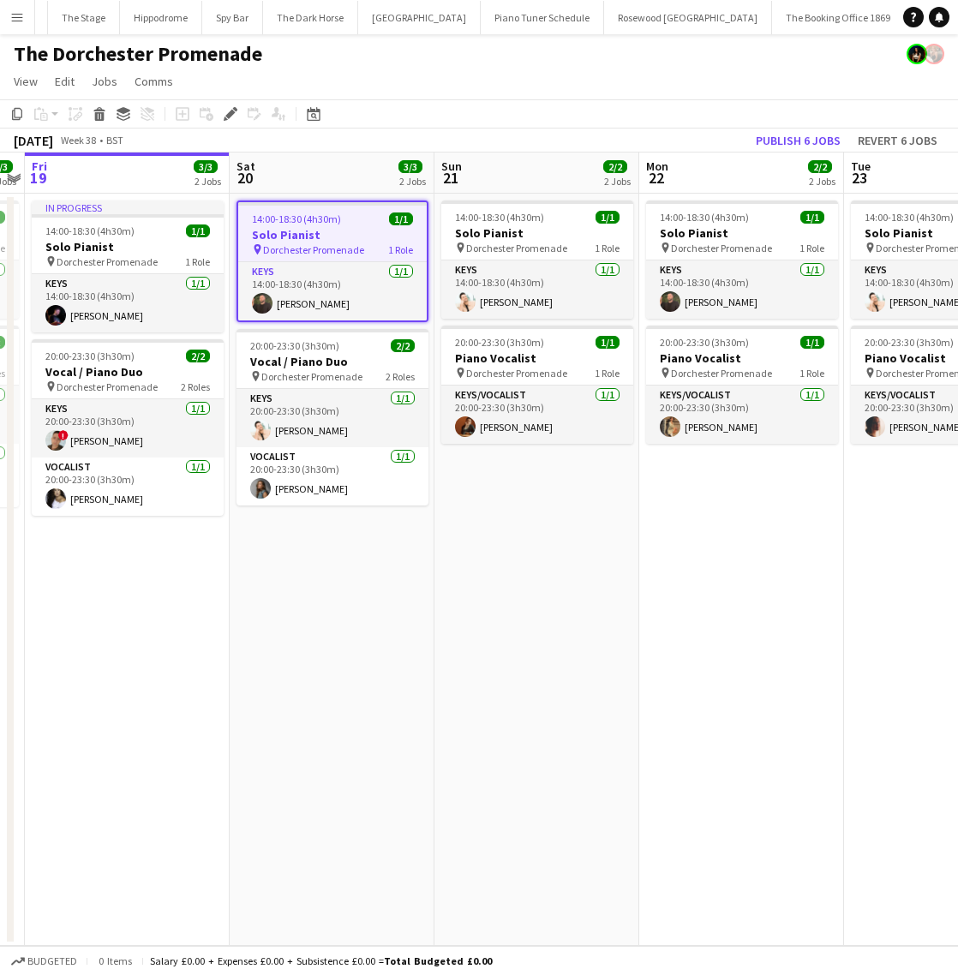
scroll to position [0, 587]
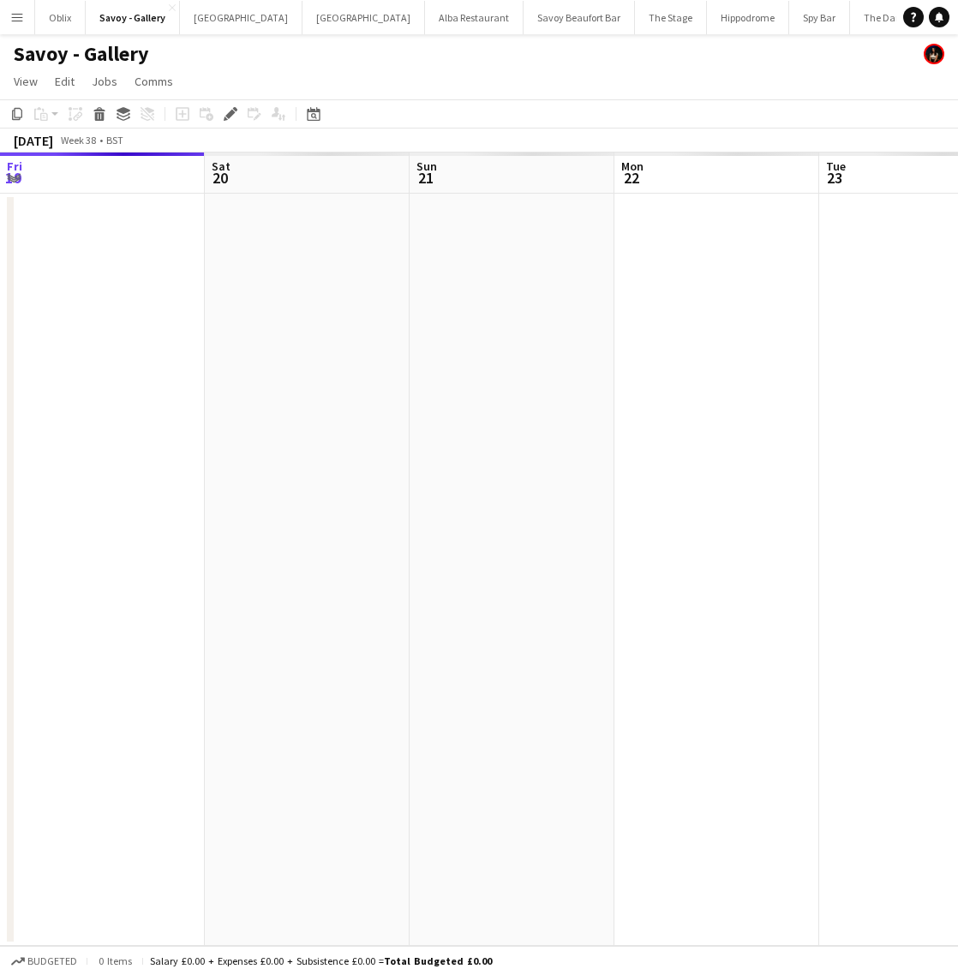
scroll to position [0, 590]
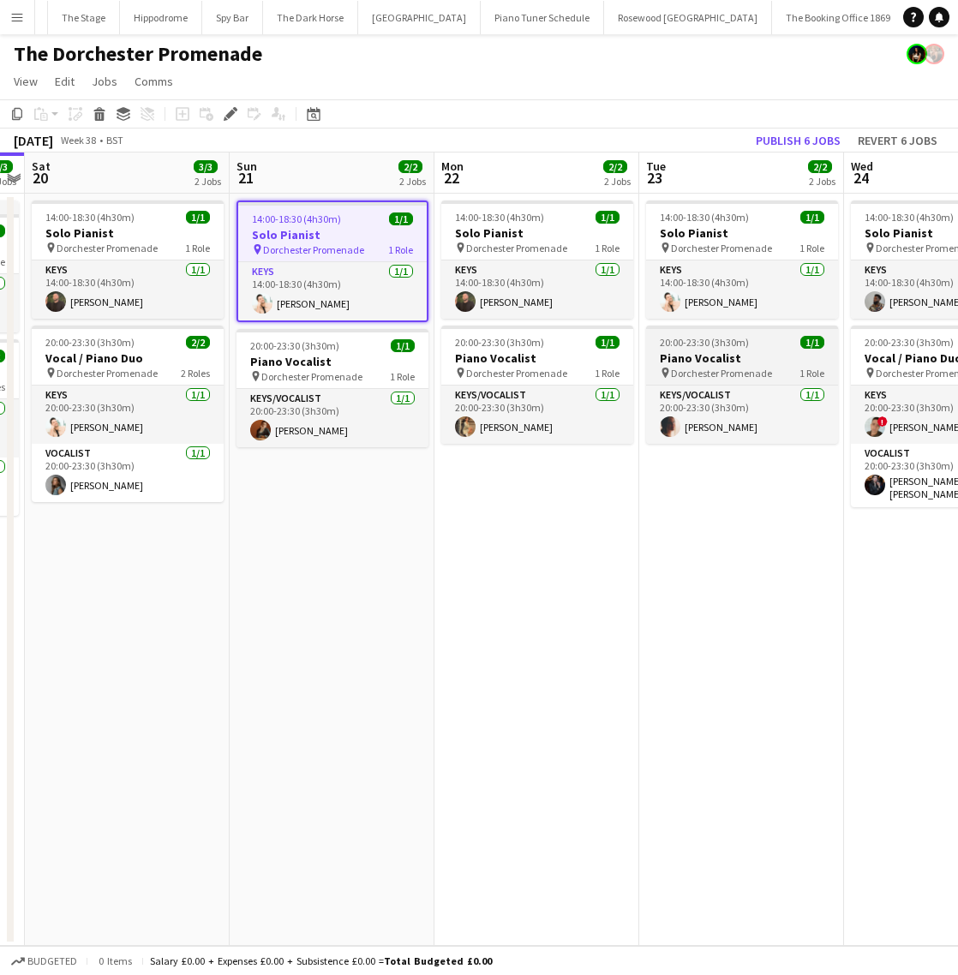
scroll to position [0, 587]
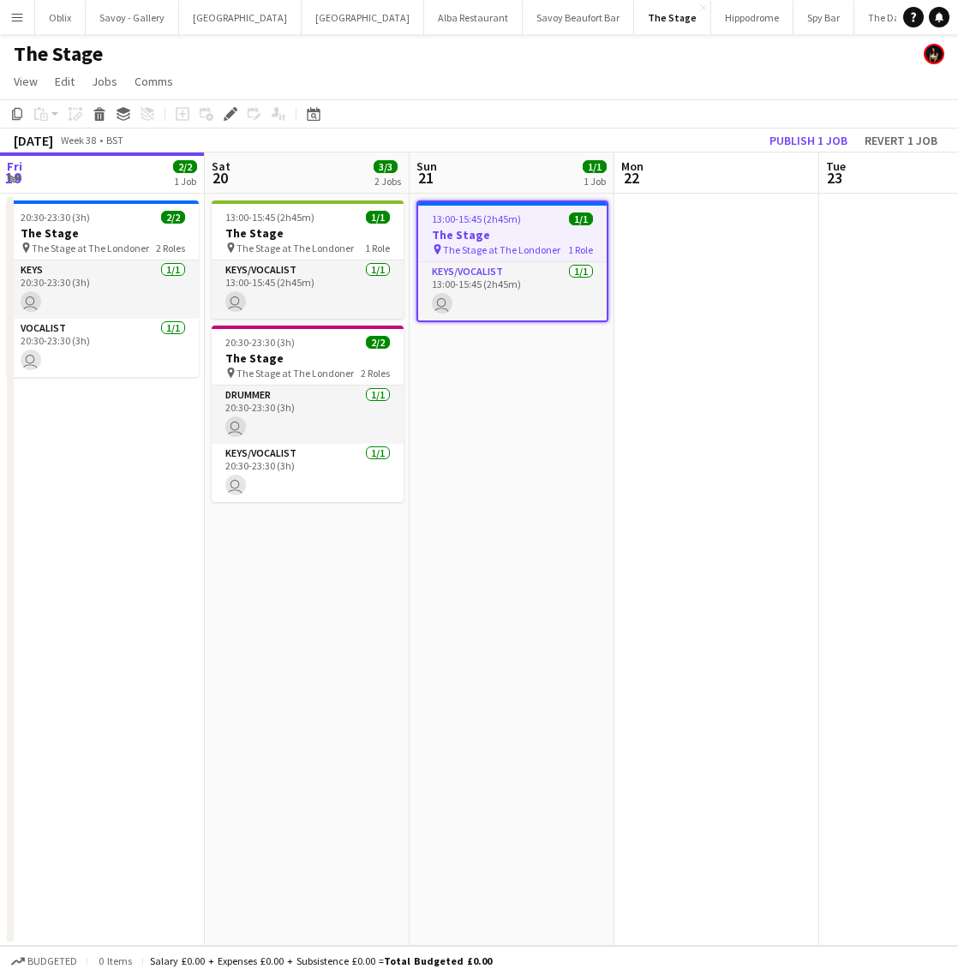
scroll to position [0, 590]
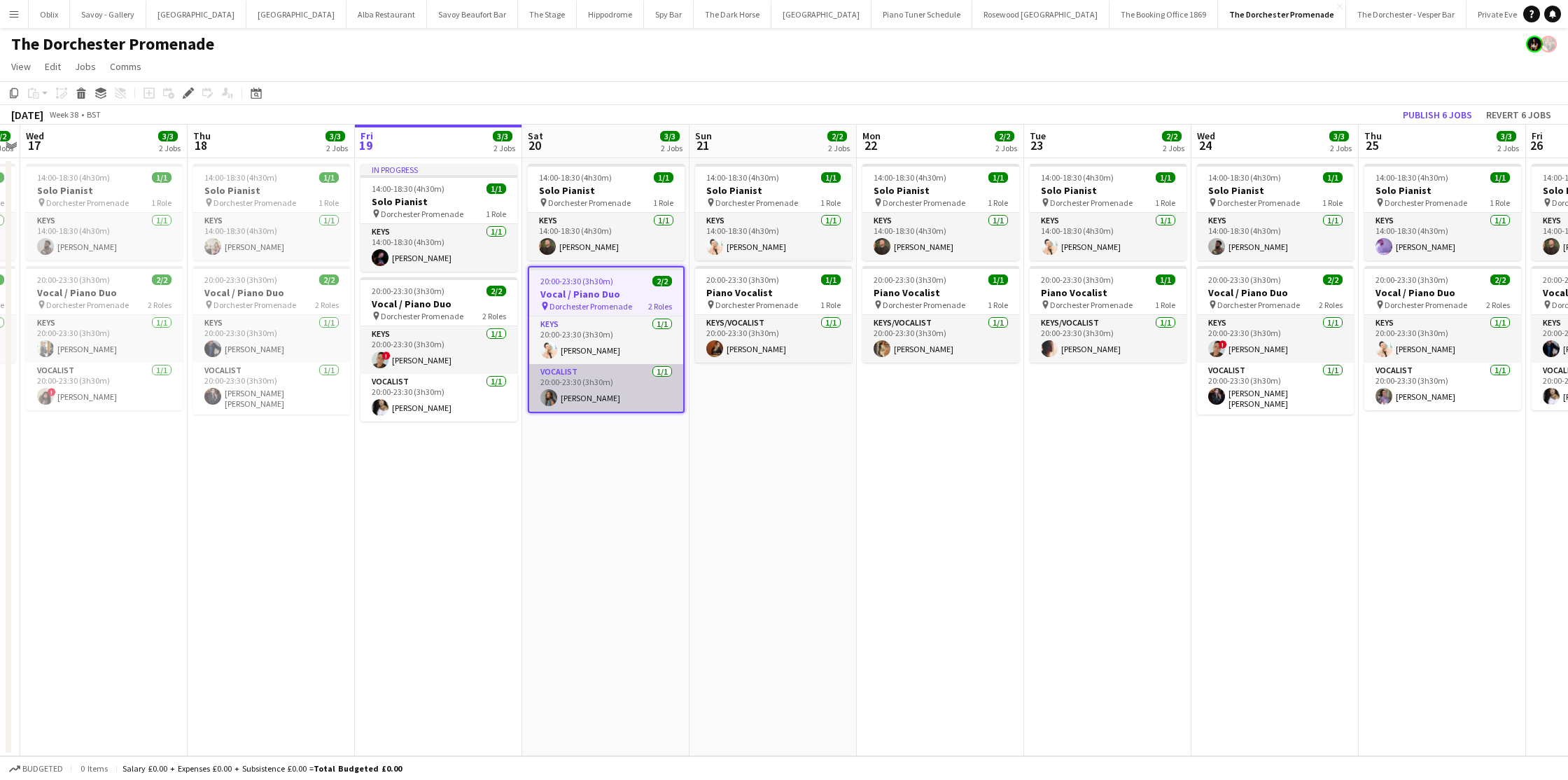
click at [594, 369] on app-card-role "Vocalist 1/1 20:00-23:30 (3h30m) Amber Prothero" at bounding box center [606, 388] width 154 height 47
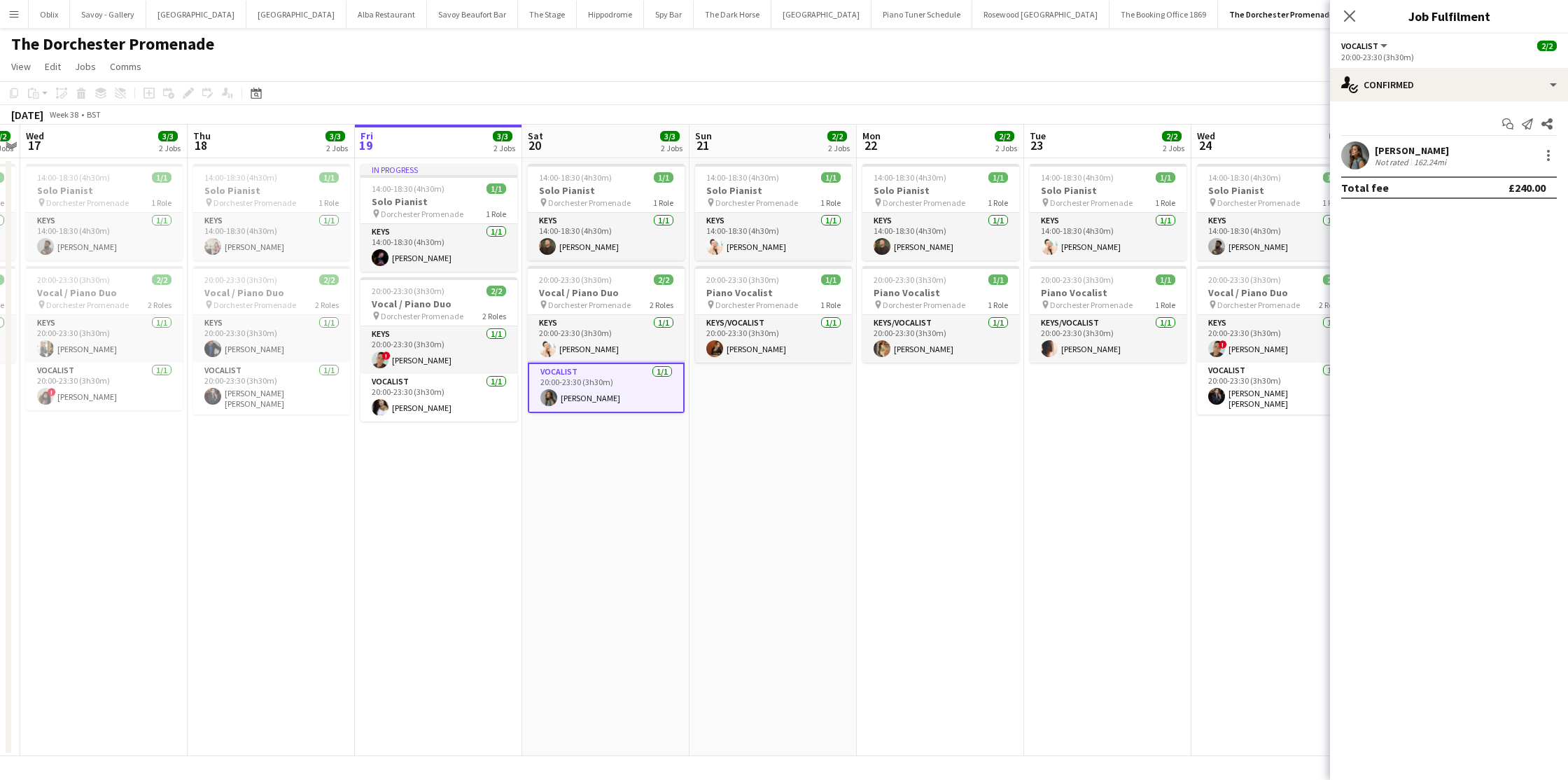
click at [1362, 163] on app-user-avatar at bounding box center [1355, 155] width 28 height 28
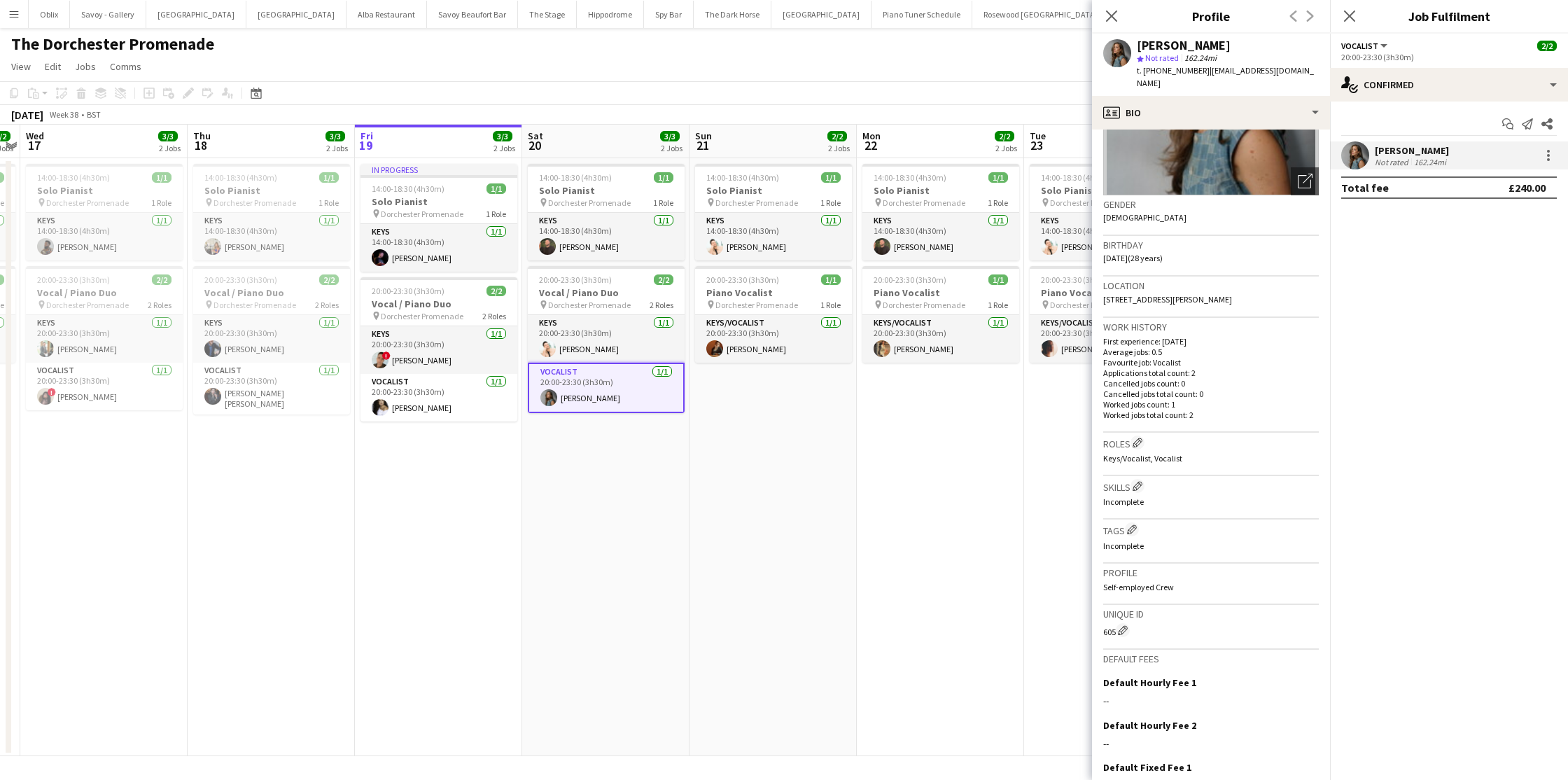
scroll to position [272, 0]
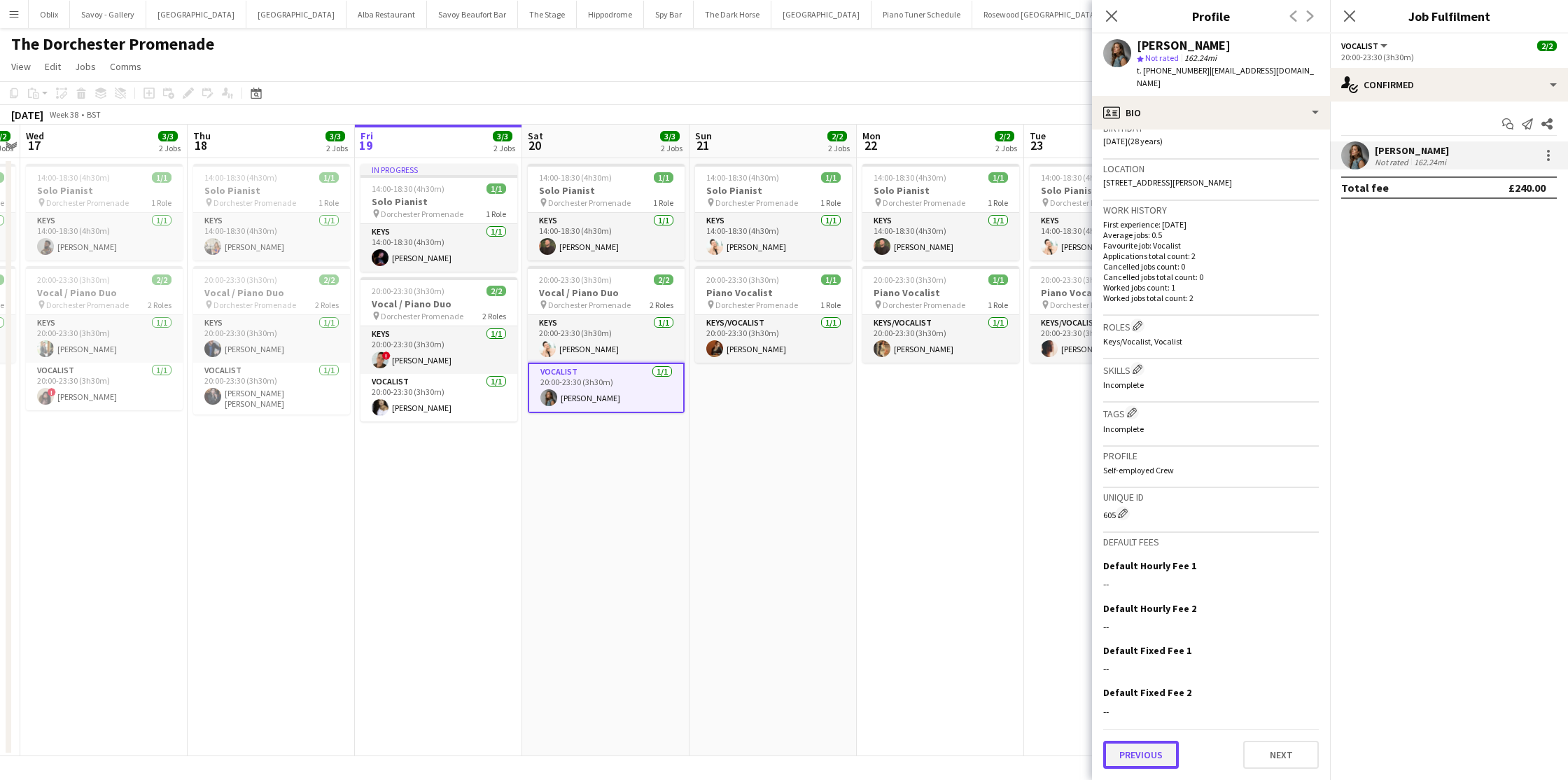
click at [1149, 753] on button "Previous" at bounding box center [1141, 755] width 76 height 28
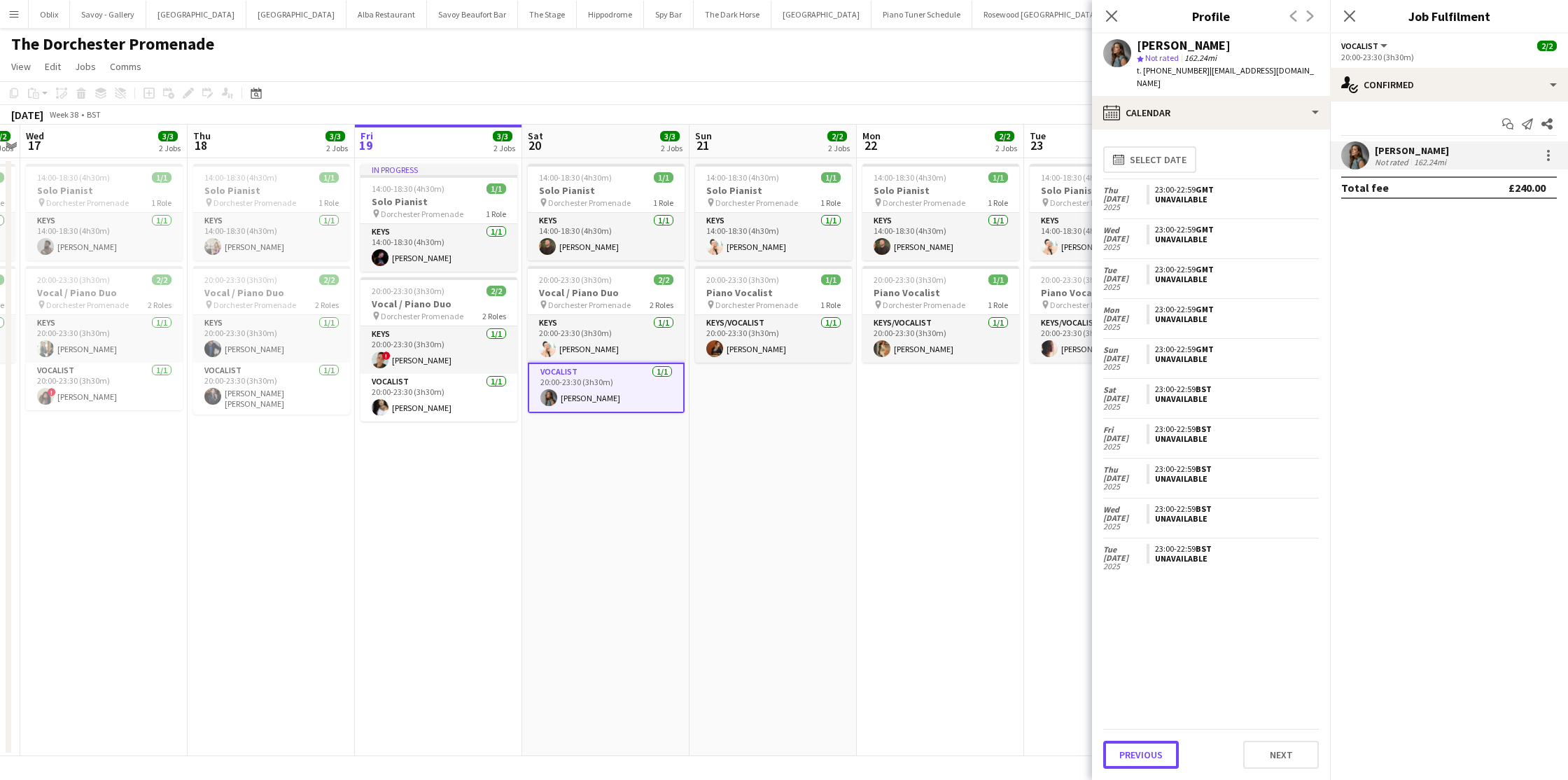
click at [1149, 753] on button "Previous" at bounding box center [1141, 755] width 76 height 28
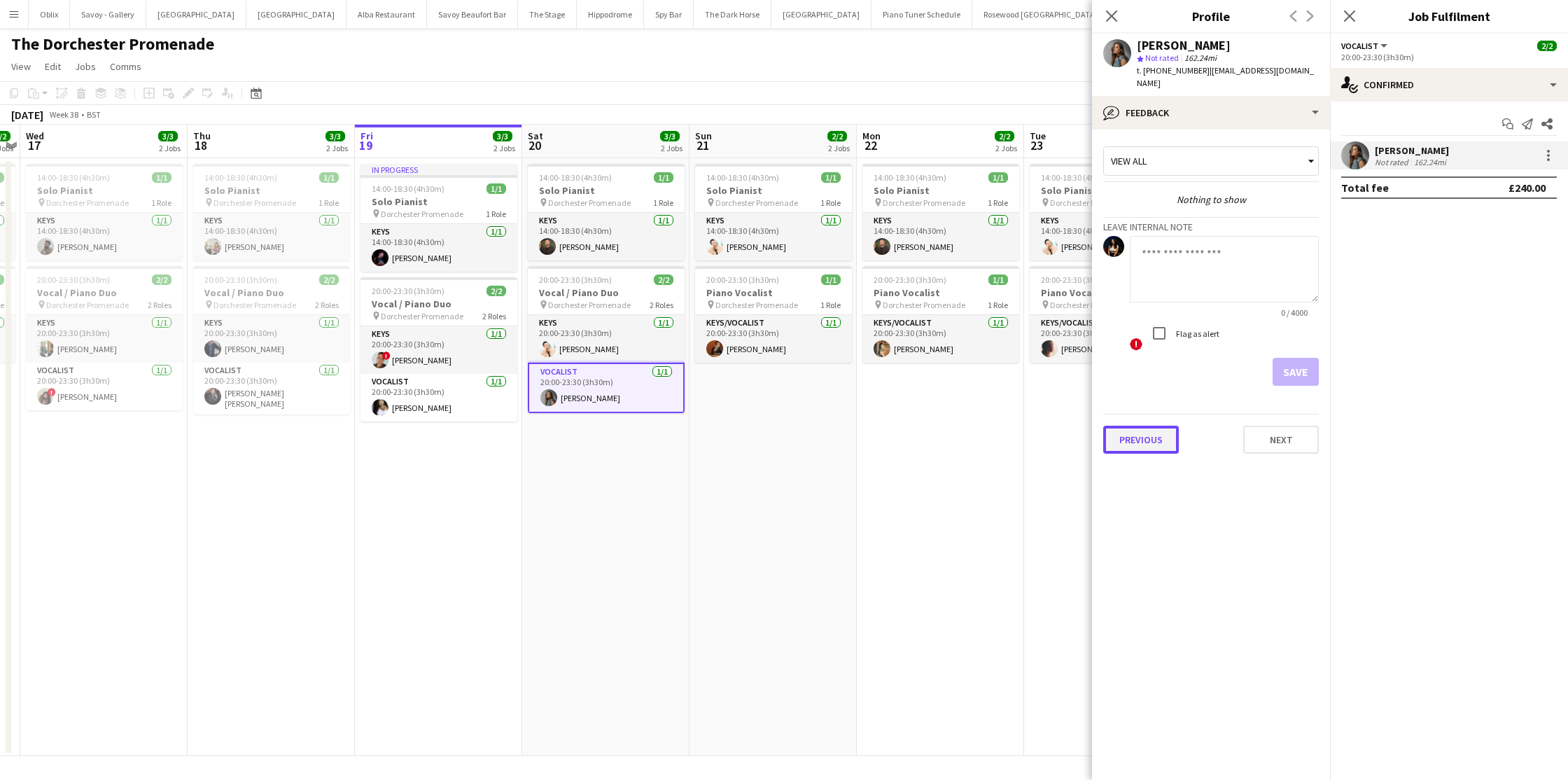
click at [1151, 426] on button "Previous" at bounding box center [1141, 439] width 76 height 28
click at [1153, 181] on button "Previous" at bounding box center [1141, 194] width 76 height 28
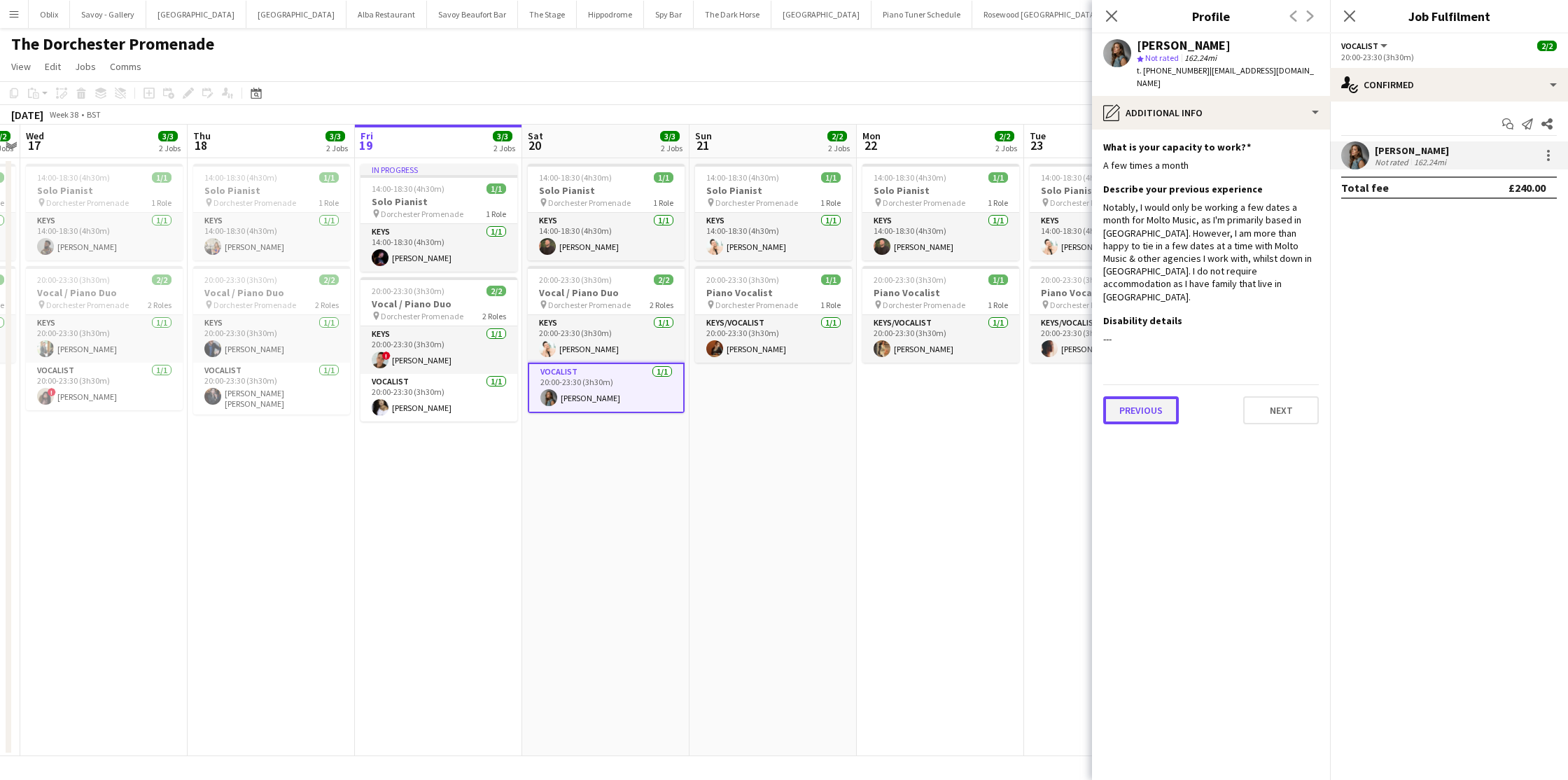
click at [1152, 396] on button "Previous" at bounding box center [1141, 410] width 76 height 28
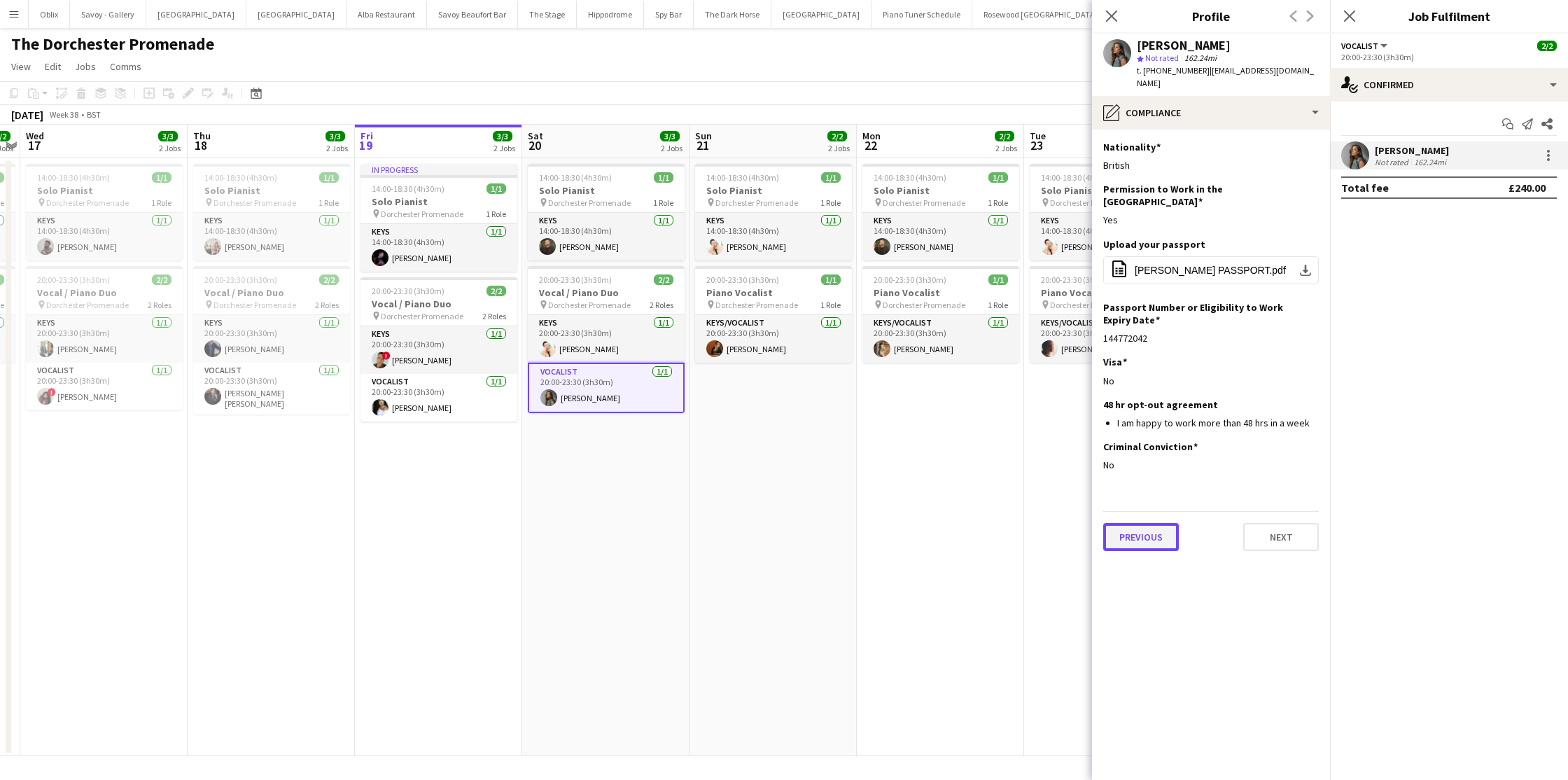
click at [1142, 523] on button "Previous" at bounding box center [1141, 537] width 76 height 28
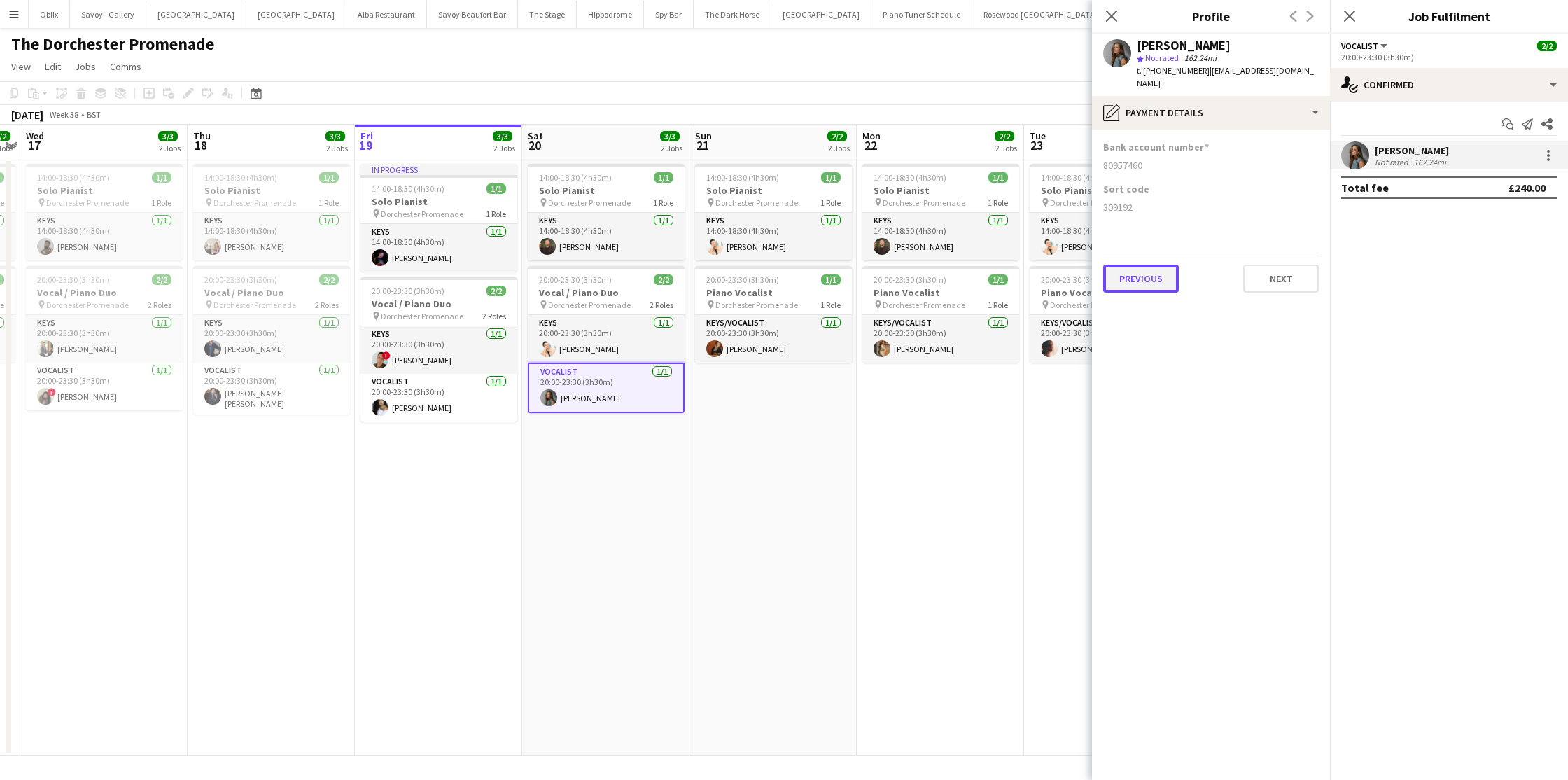
click at [1165, 272] on button "Previous" at bounding box center [1141, 279] width 76 height 28
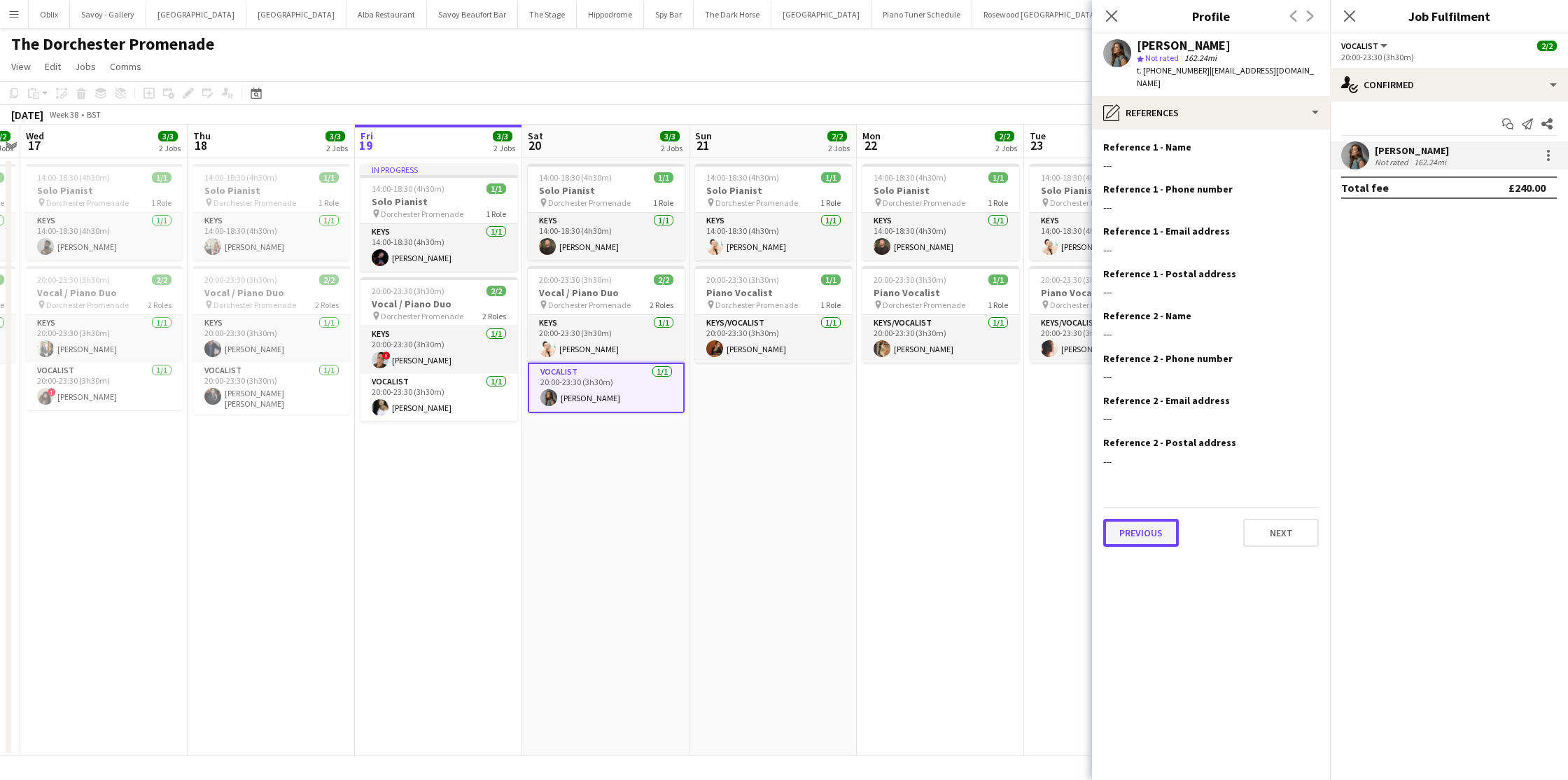
click at [1148, 519] on button "Previous" at bounding box center [1141, 533] width 76 height 28
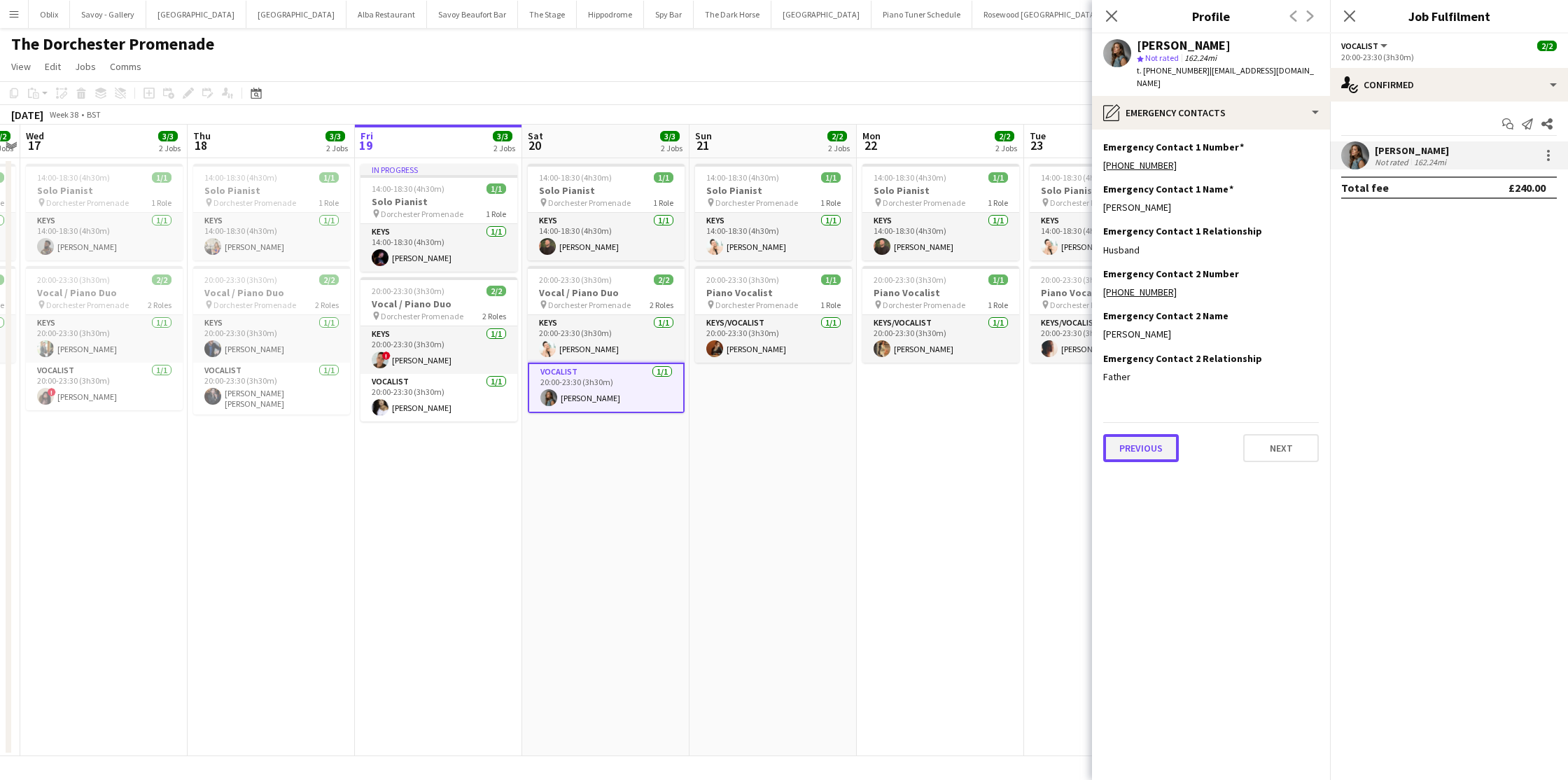
click at [1154, 441] on button "Previous" at bounding box center [1141, 448] width 76 height 28
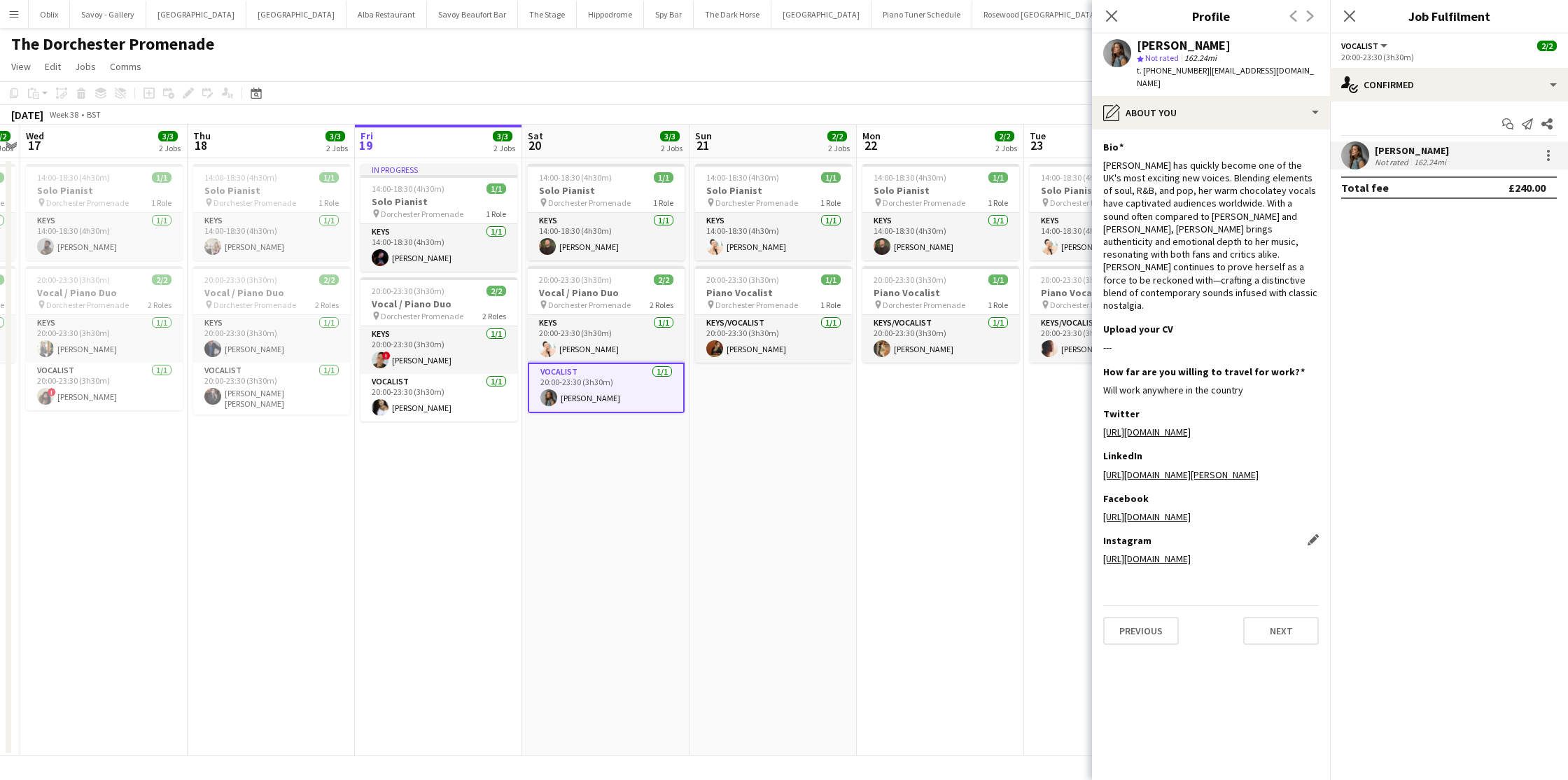
click at [1191, 552] on link "https://www.instagram.com/amberprothero/" at bounding box center [1147, 558] width 87 height 12
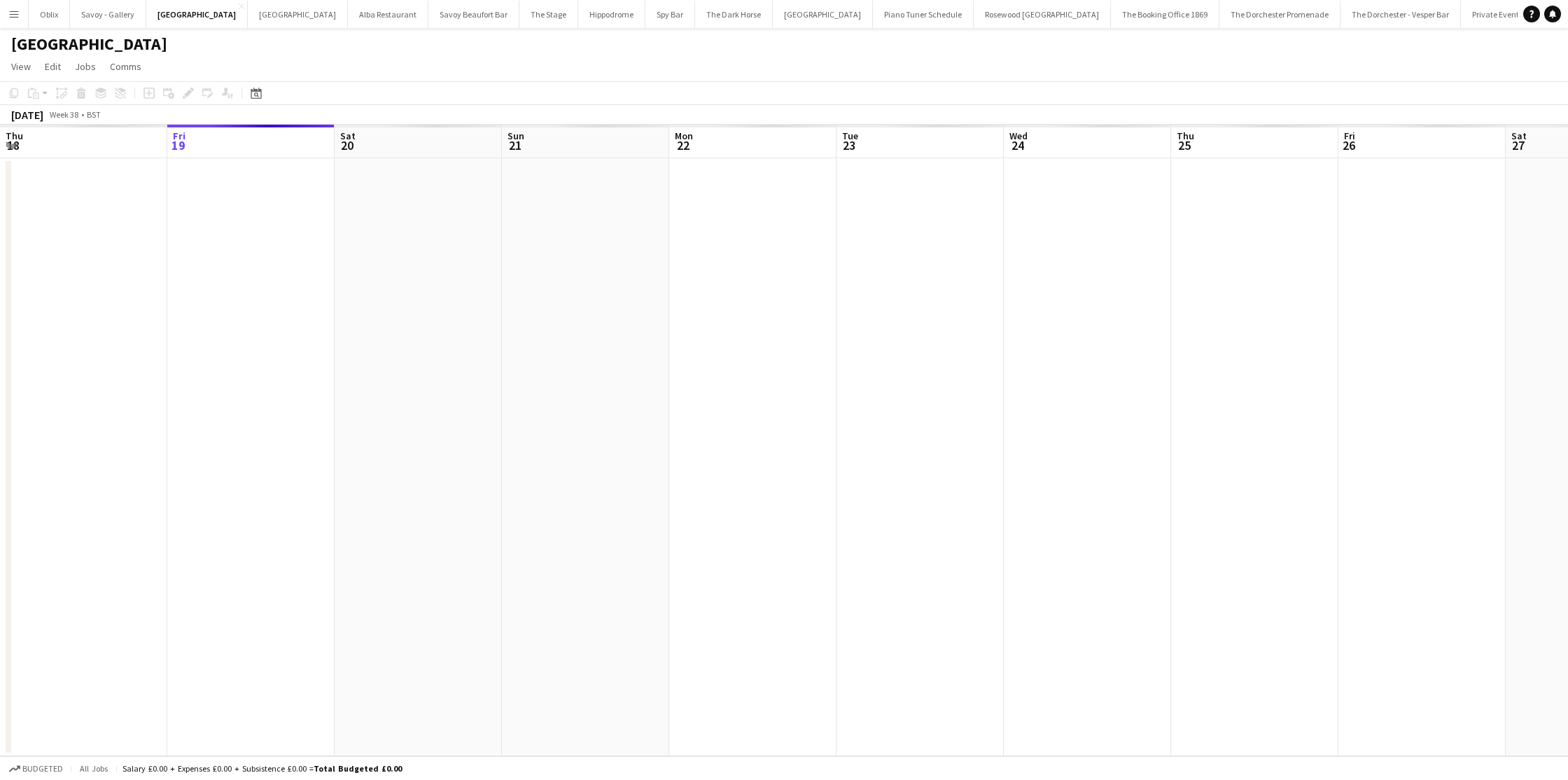
scroll to position [0, 482]
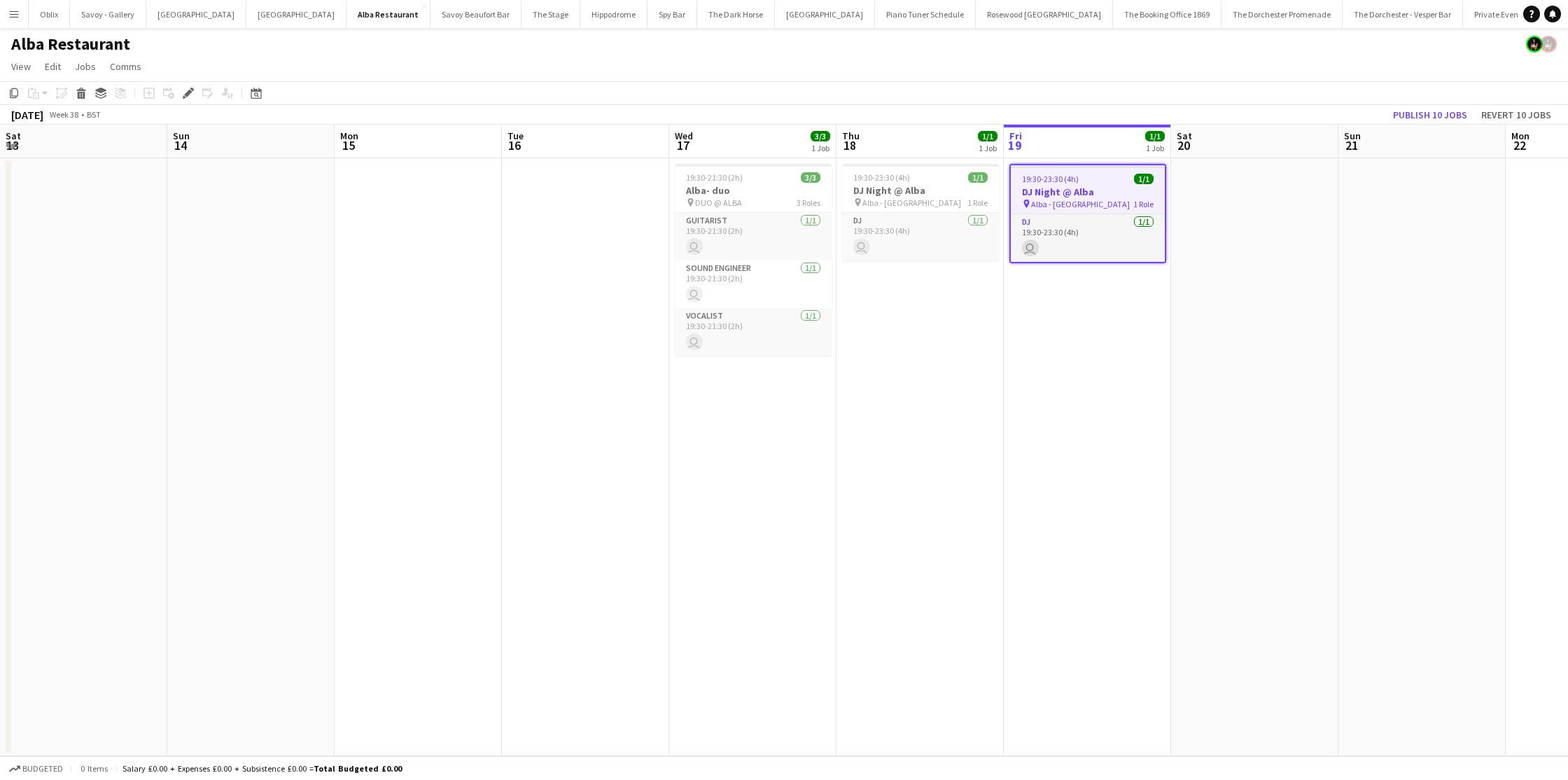
scroll to position [0, 482]
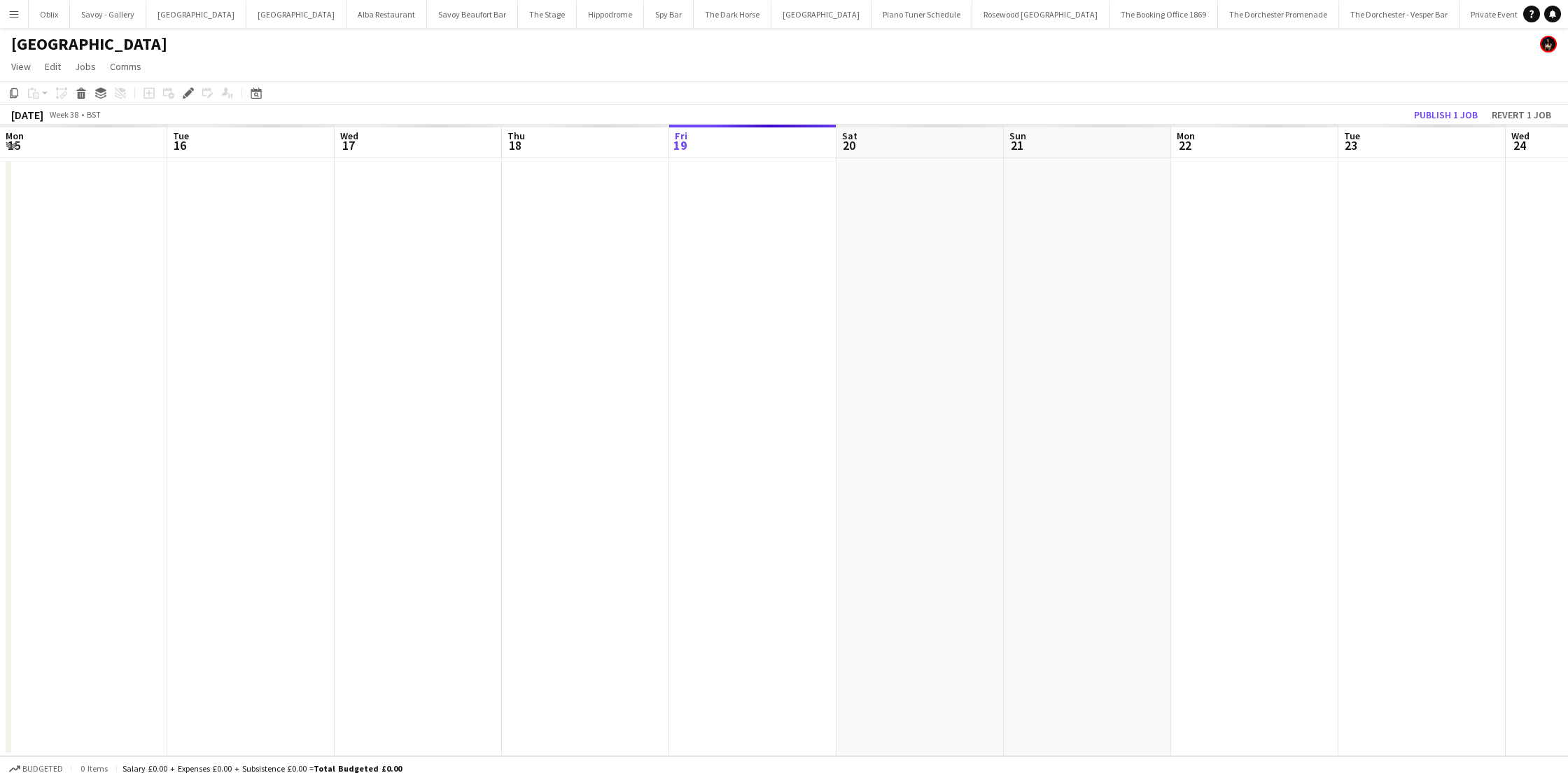
scroll to position [0, 482]
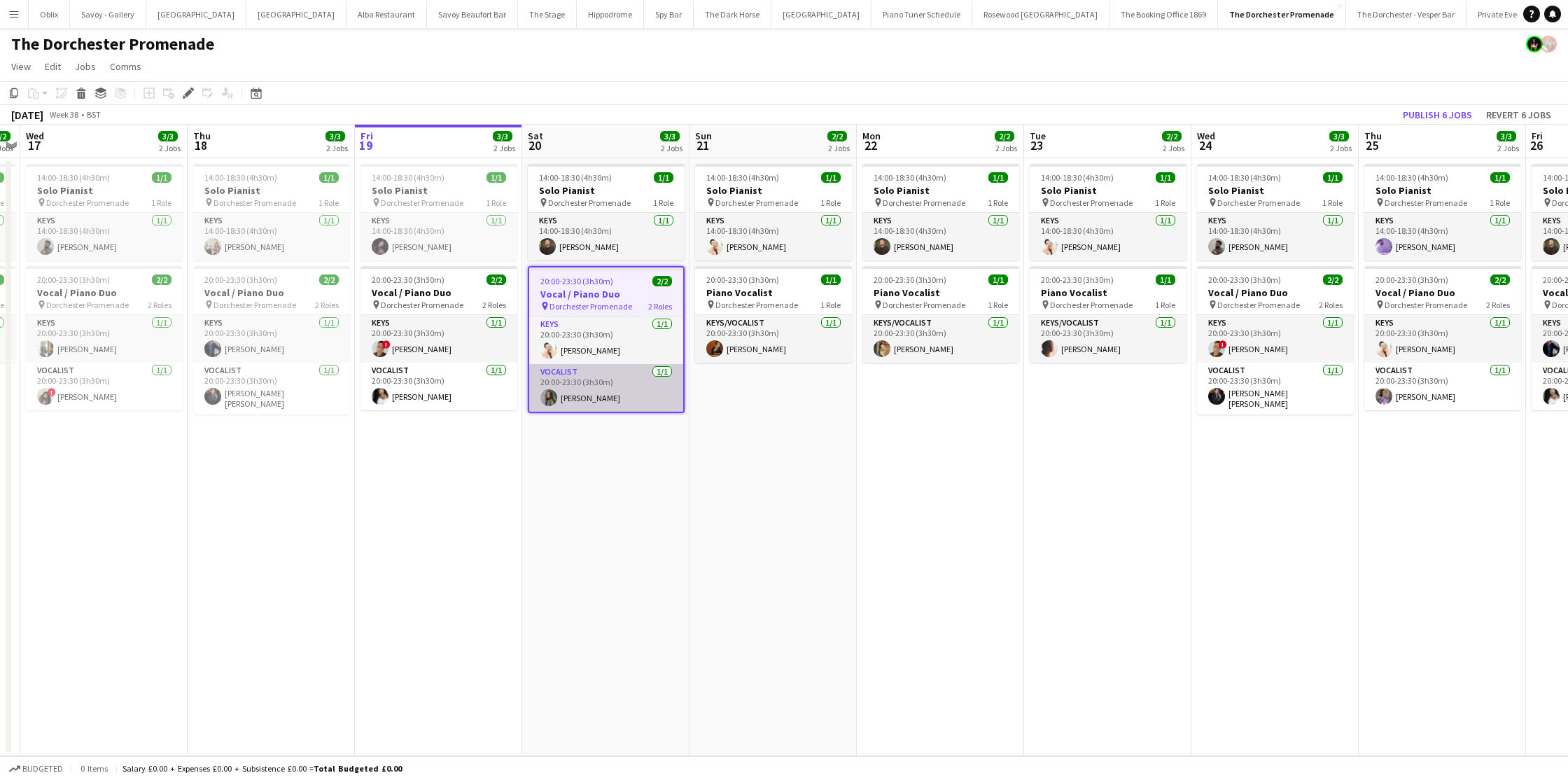
click at [580, 386] on app-card-role "Vocalist [DATE] 20:00-23:30 (3h30m) [PERSON_NAME]" at bounding box center [606, 388] width 154 height 47
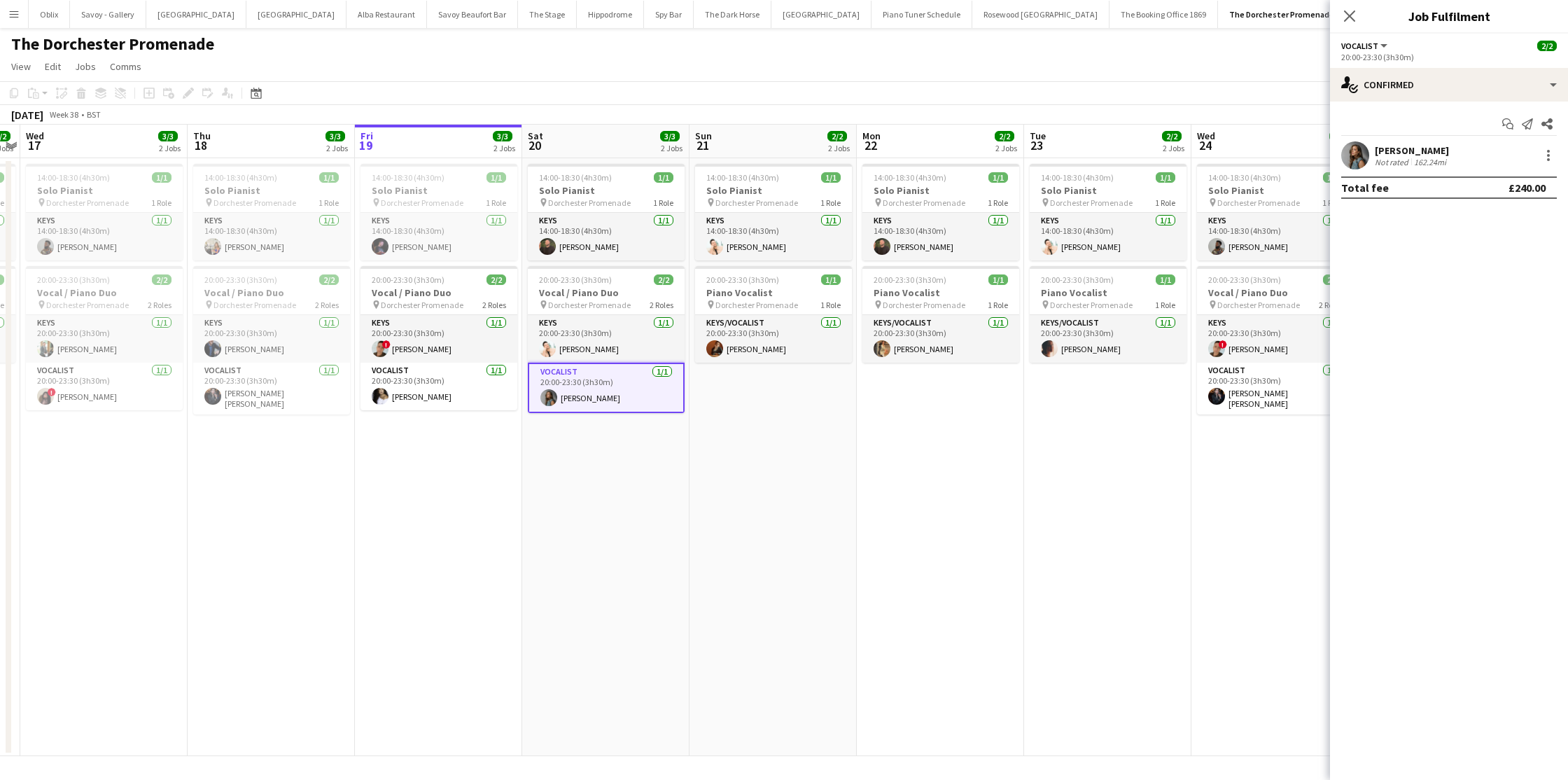
click at [1359, 159] on app-user-avatar at bounding box center [1355, 155] width 28 height 28
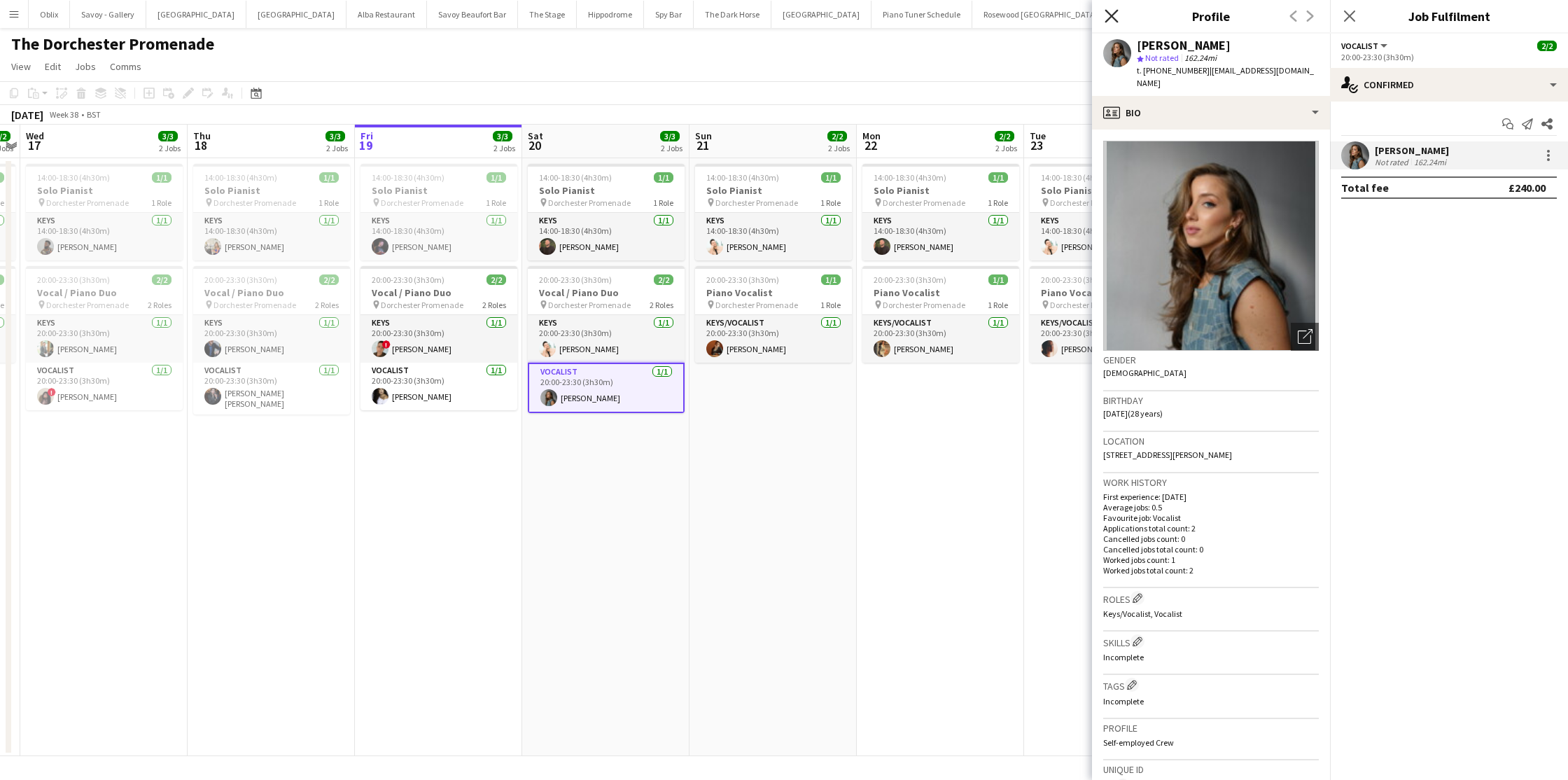
click at [1106, 10] on icon at bounding box center [1111, 16] width 13 height 13
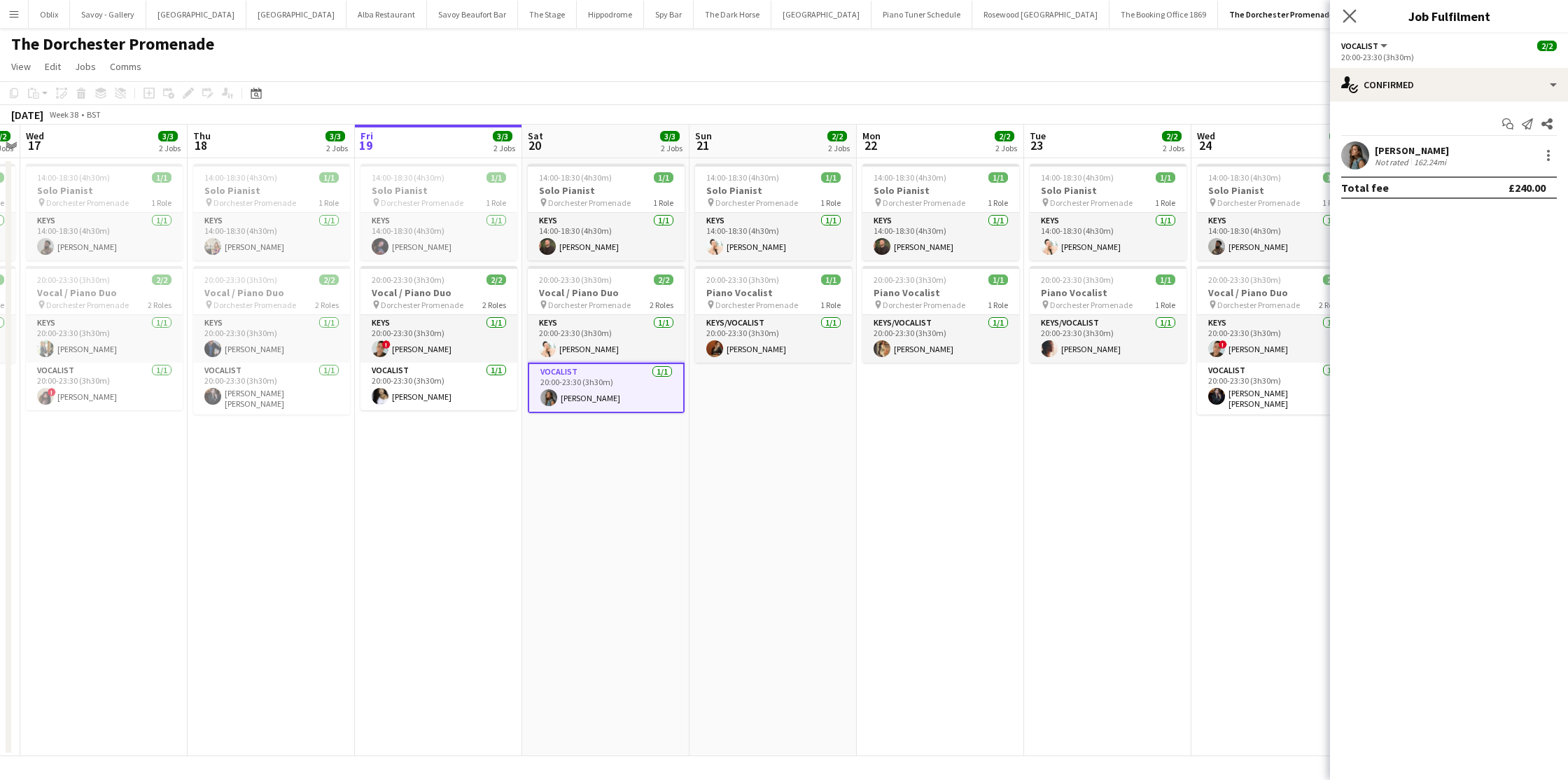
click at [1343, 15] on icon "Close pop-in" at bounding box center [1349, 16] width 13 height 13
